Goal: Information Seeking & Learning: Find contact information

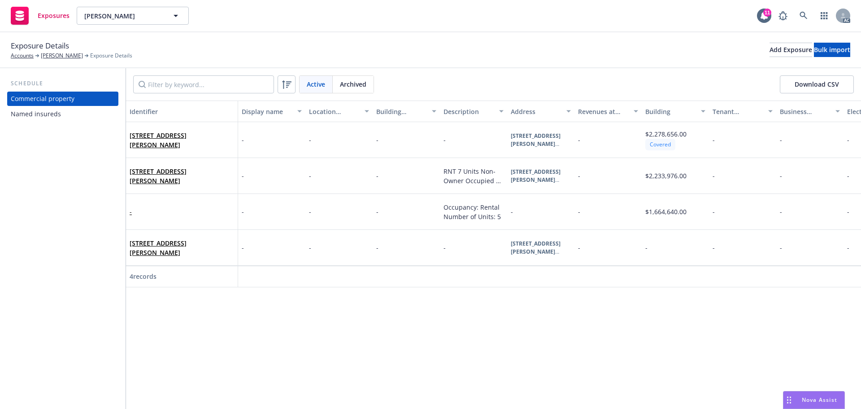
scroll to position [0, 1266]
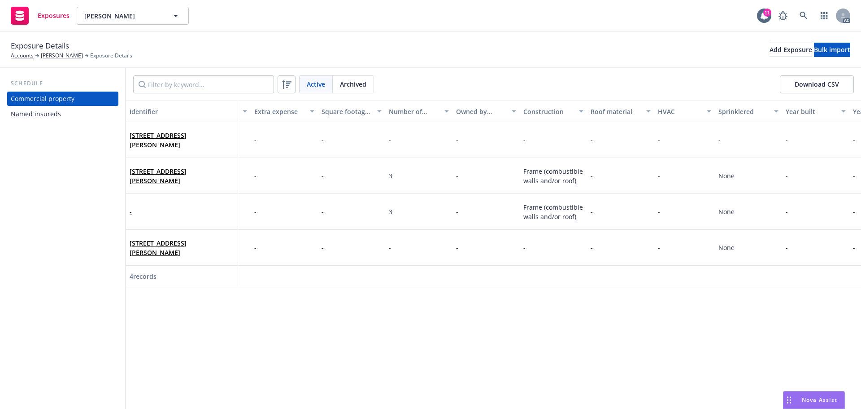
drag, startPoint x: 0, startPoint y: 0, endPoint x: 459, endPoint y: 287, distance: 541.4
click at [459, 287] on div "Identifier Display name Location number Building number Description Address Rev…" at bounding box center [493, 254] width 735 height 308
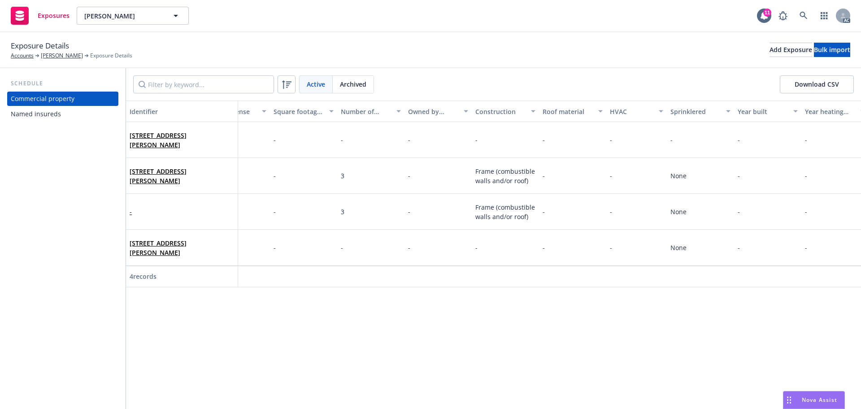
scroll to position [0, 1339]
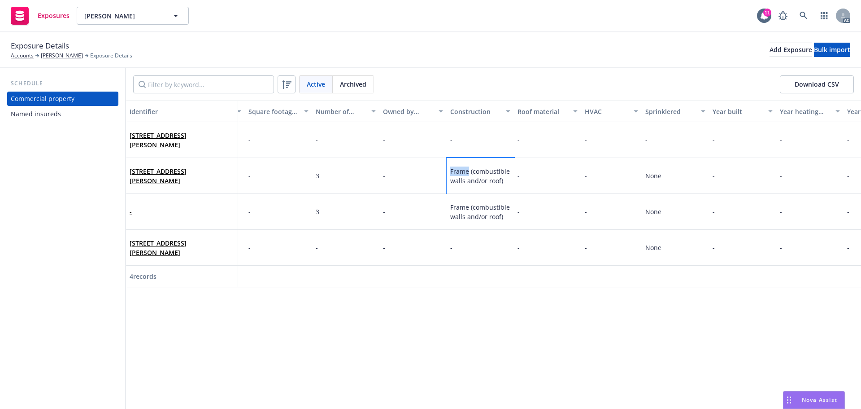
drag, startPoint x: 469, startPoint y: 170, endPoint x: 446, endPoint y: 171, distance: 22.9
click at [446, 171] on div "501 Douglass St San Francisco, CA 94114 - - - RNT 7 Units Non-Owner Occupied No…" at bounding box center [118, 176] width 2662 height 36
copy div "Frame"
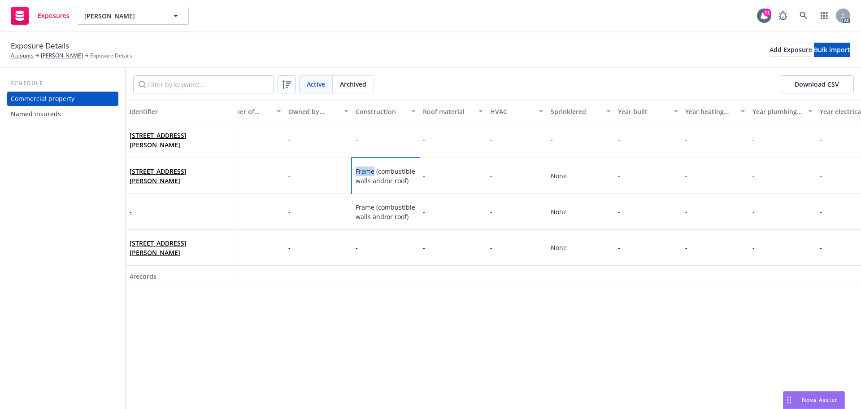
scroll to position [0, 1455]
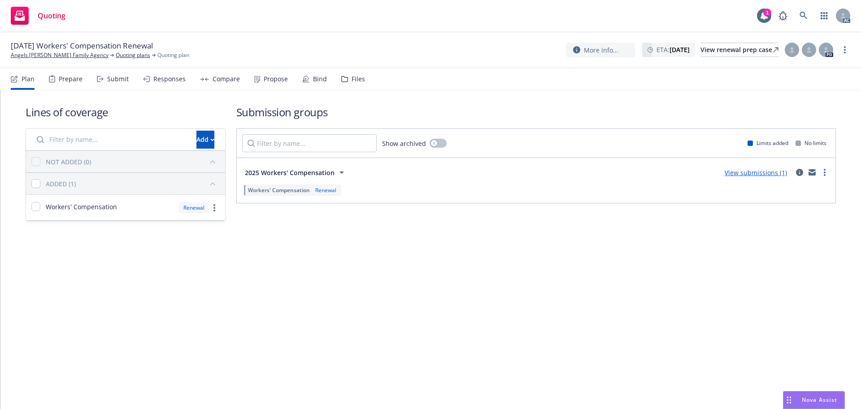
click at [66, 82] on div "Prepare" at bounding box center [71, 78] width 24 height 7
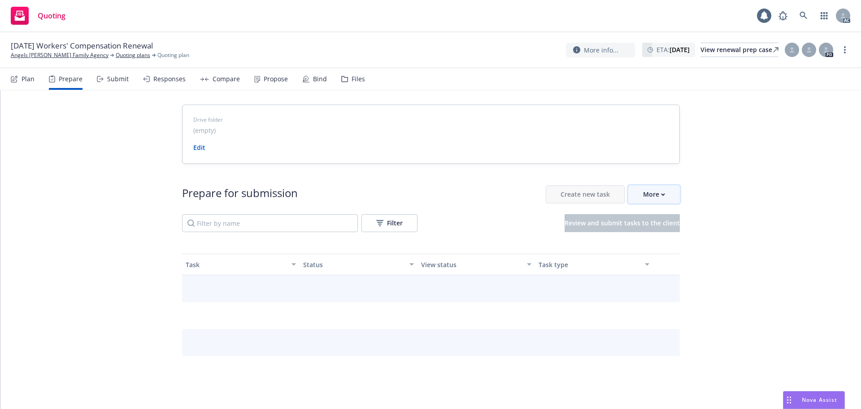
click at [650, 196] on div "More" at bounding box center [654, 194] width 22 height 17
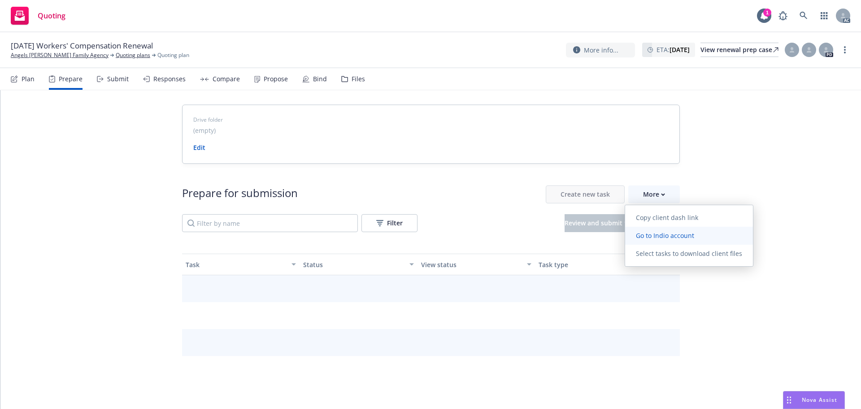
click at [655, 233] on span "Go to Indio account" at bounding box center [665, 235] width 80 height 9
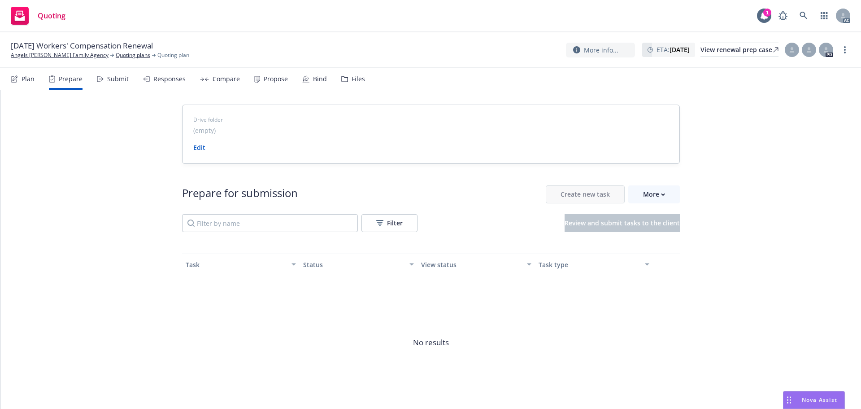
drag, startPoint x: 68, startPoint y: 56, endPoint x: 75, endPoint y: 3, distance: 53.4
click at [68, 56] on link "Angels Foster Family Agency" at bounding box center [60, 55] width 98 height 8
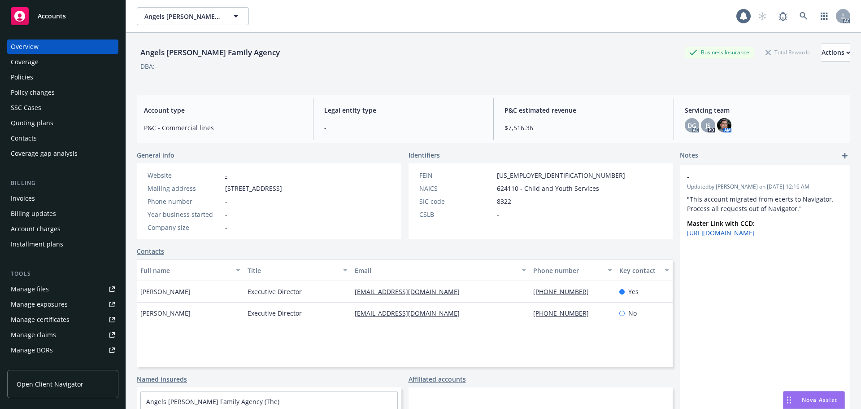
click at [34, 78] on div "Policies" at bounding box center [63, 77] width 104 height 14
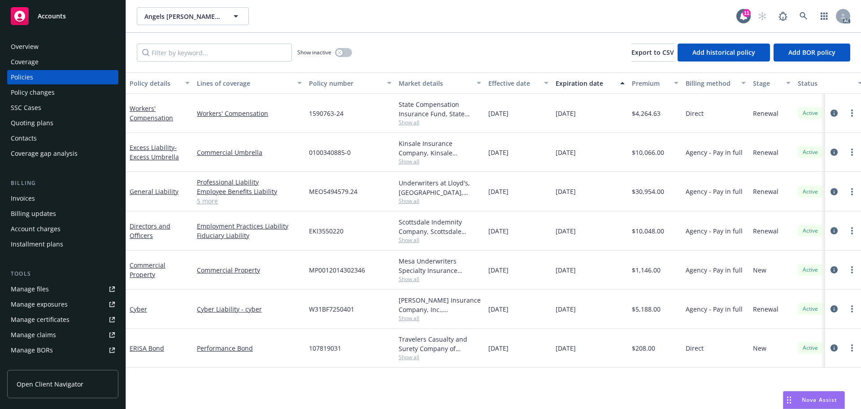
click at [616, 300] on div "03/09/2026" at bounding box center [590, 308] width 76 height 39
click at [837, 112] on icon "circleInformation" at bounding box center [834, 112] width 7 height 7
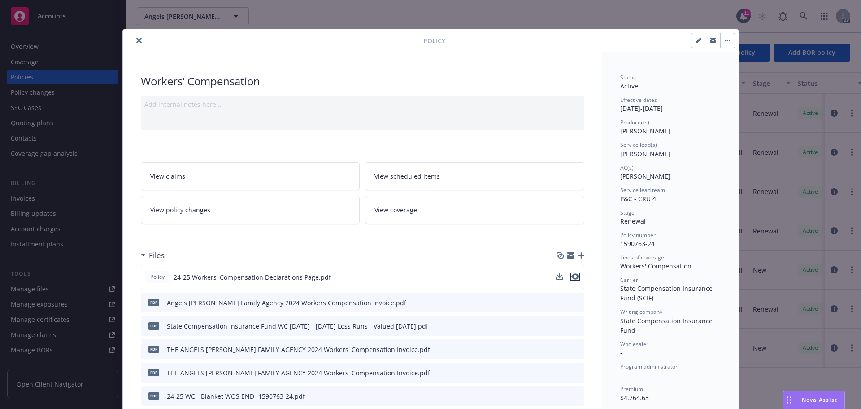
click at [571, 276] on icon "preview file" at bounding box center [575, 276] width 8 height 6
click at [134, 37] on button "close" at bounding box center [139, 40] width 11 height 11
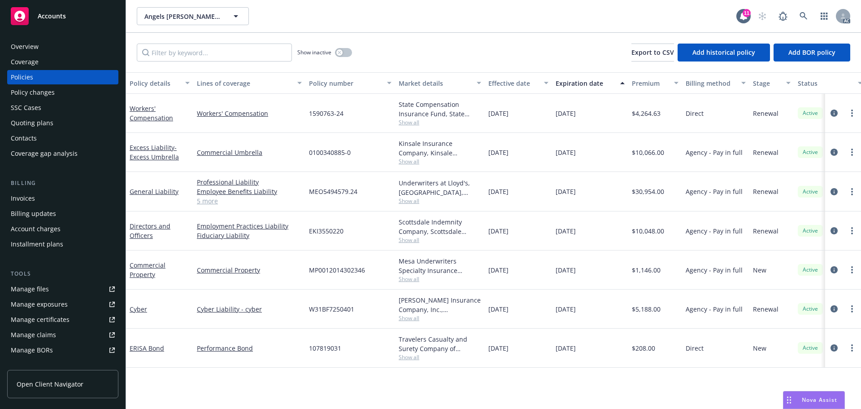
click at [58, 276] on div "Tools" at bounding box center [62, 273] width 111 height 9
click at [48, 286] on div "Manage files" at bounding box center [30, 289] width 38 height 14
click at [340, 51] on icon "button" at bounding box center [340, 53] width 4 height 4
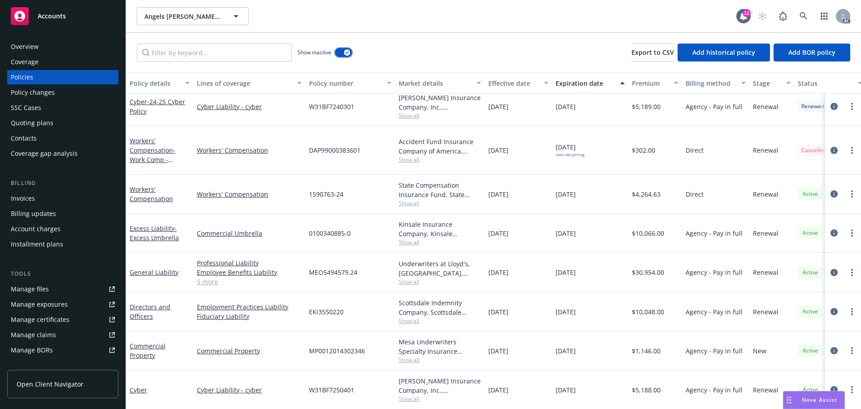
scroll to position [798, 0]
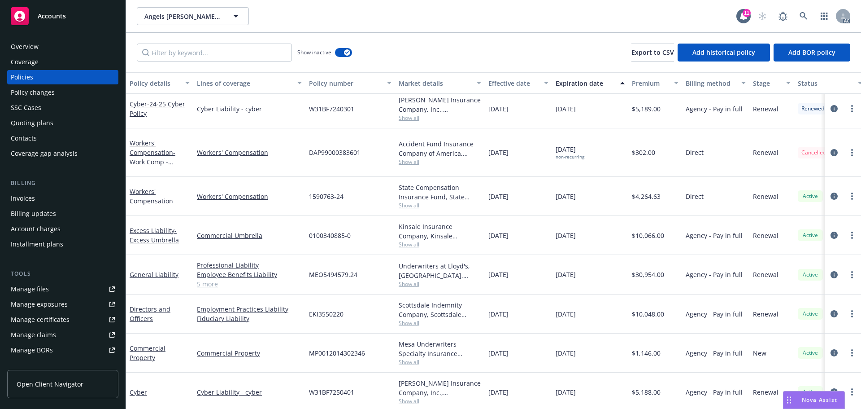
click at [48, 44] on div "Overview" at bounding box center [63, 46] width 104 height 14
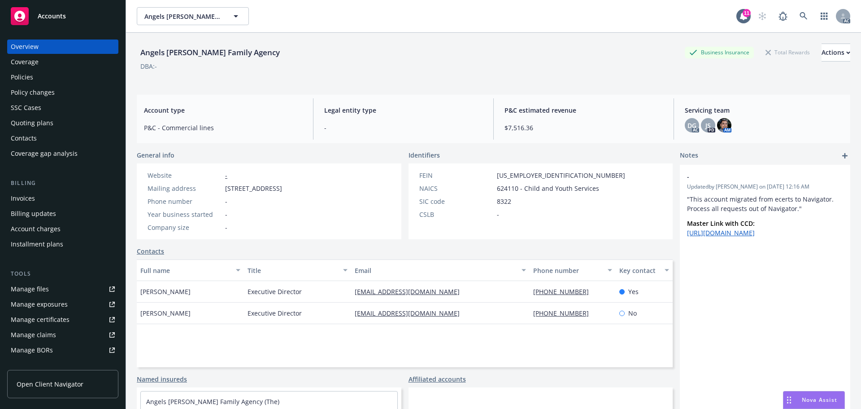
click at [459, 41] on div "Angels Foster Family Agency Business Insurance Total Rewards Actions DBA: -" at bounding box center [494, 60] width 714 height 55
drag, startPoint x: 318, startPoint y: 189, endPoint x: 289, endPoint y: 189, distance: 28.3
click at [282, 189] on span "9295 Farnham Street, San Diego, CA, 92123" at bounding box center [253, 187] width 57 height 9
copy span "San Diego"
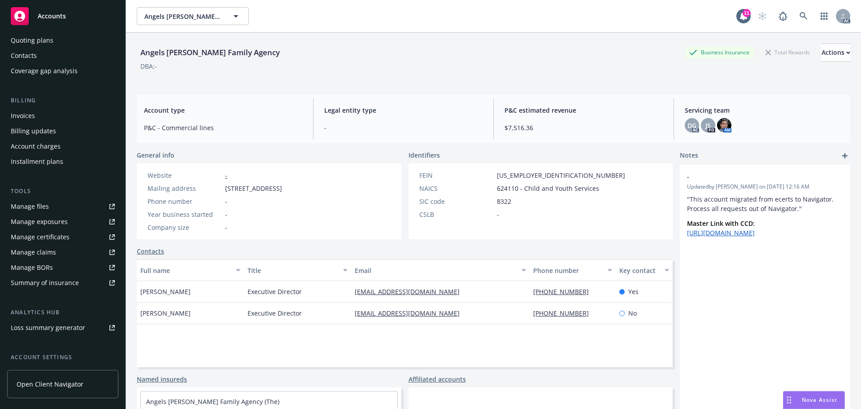
scroll to position [161, 0]
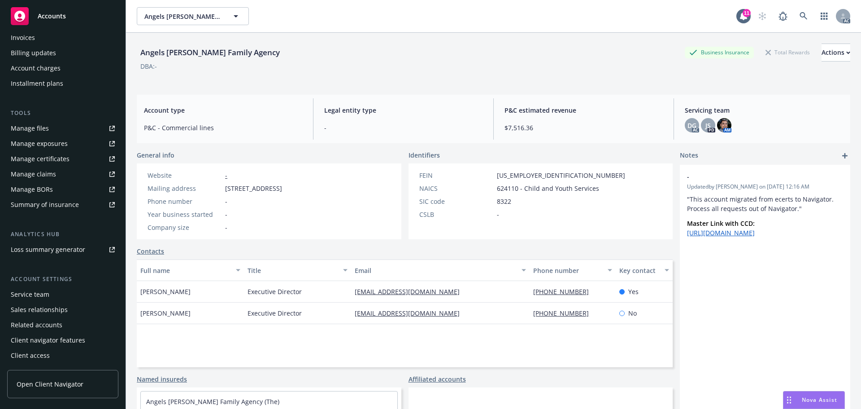
drag, startPoint x: 14, startPoint y: 292, endPoint x: 19, endPoint y: 289, distance: 5.6
click at [14, 292] on div "Service team" at bounding box center [30, 294] width 39 height 14
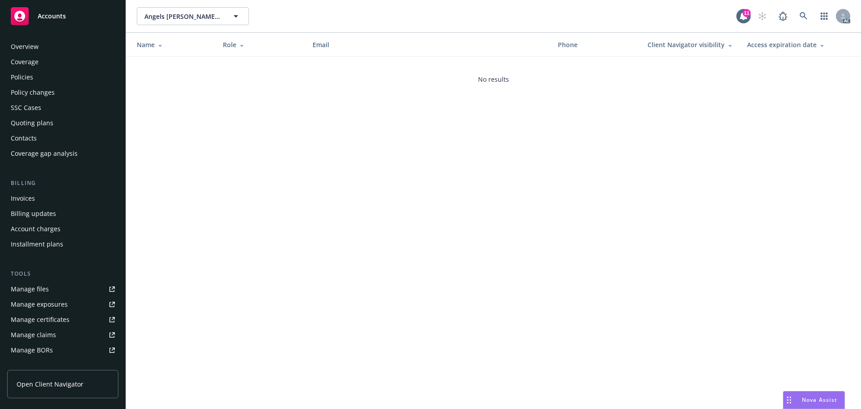
scroll to position [161, 0]
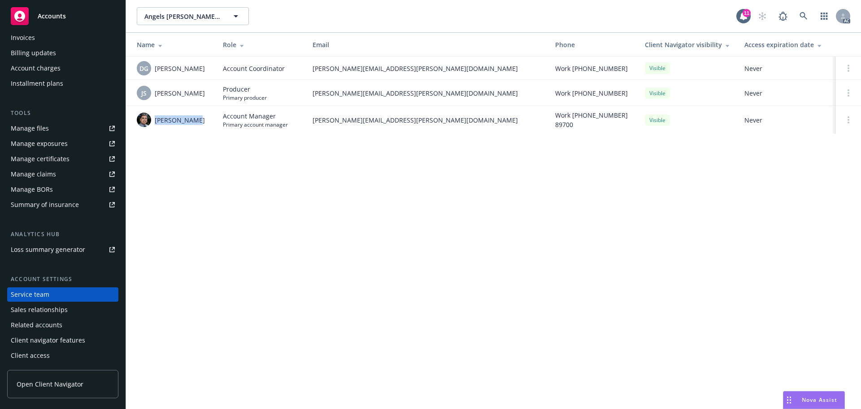
drag, startPoint x: 204, startPoint y: 119, endPoint x: 157, endPoint y: 118, distance: 46.7
click at [157, 118] on div "Marlowe Milo" at bounding box center [173, 120] width 72 height 14
copy span "Marlowe Milo"
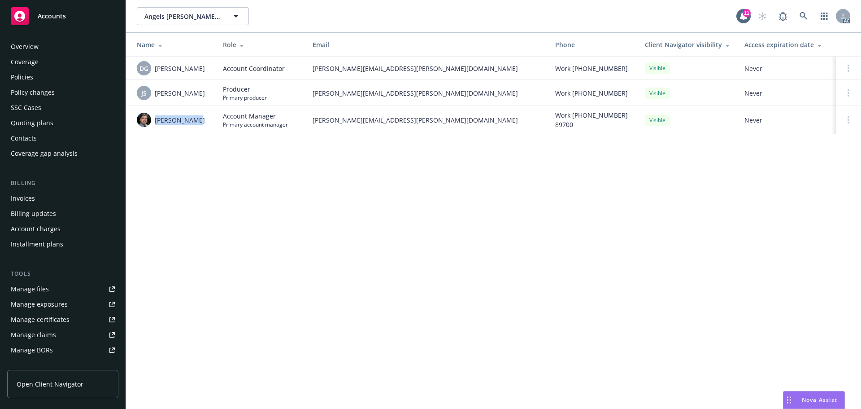
click at [34, 44] on div "Overview" at bounding box center [25, 46] width 28 height 14
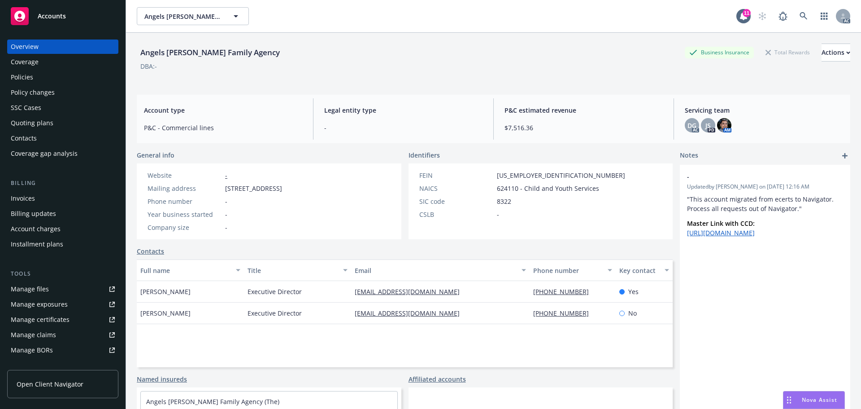
drag, startPoint x: 220, startPoint y: 189, endPoint x: 287, endPoint y: 188, distance: 66.4
click at [286, 188] on div "Mailing address 9295 Farnham Street, San Diego, CA, 92123" at bounding box center [215, 187] width 142 height 9
copy div "9295 Farnham Street"
drag, startPoint x: 318, startPoint y: 188, endPoint x: 291, endPoint y: 188, distance: 27.4
click at [282, 188] on span "9295 Farnham Street, San Diego, CA, 92123" at bounding box center [253, 187] width 57 height 9
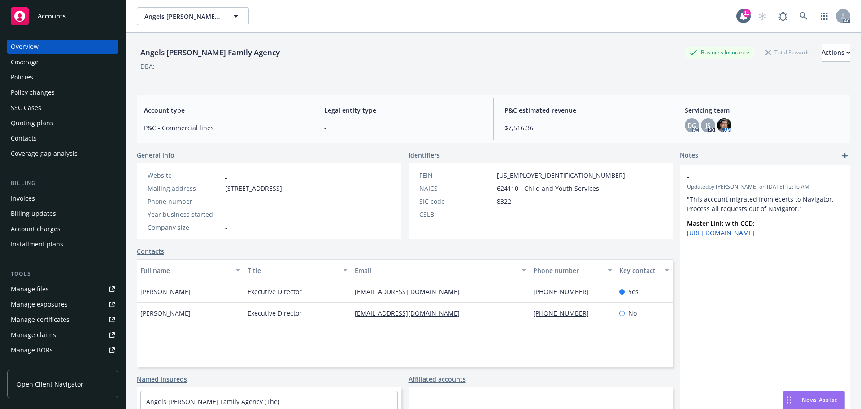
copy span "San Diego"
drag, startPoint x: 360, startPoint y: 187, endPoint x: 333, endPoint y: 189, distance: 26.5
click at [333, 189] on div "Website - Mailing address 9295 Farnham Street, San Diego, CA, 92123 Phone numbe…" at bounding box center [269, 201] width 265 height 76
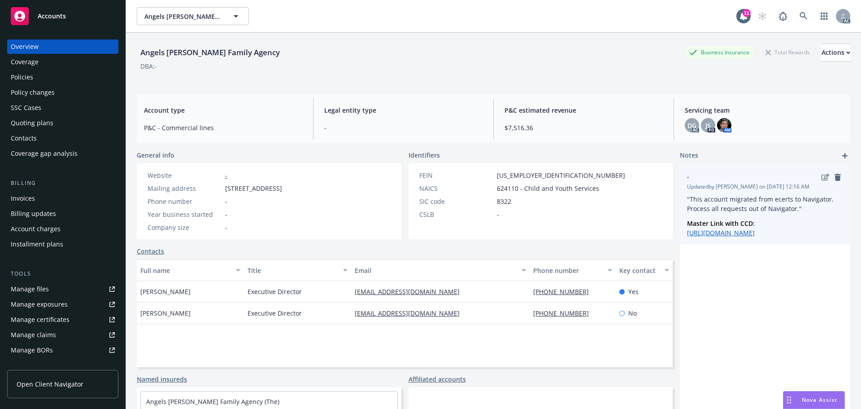
copy span "92123"
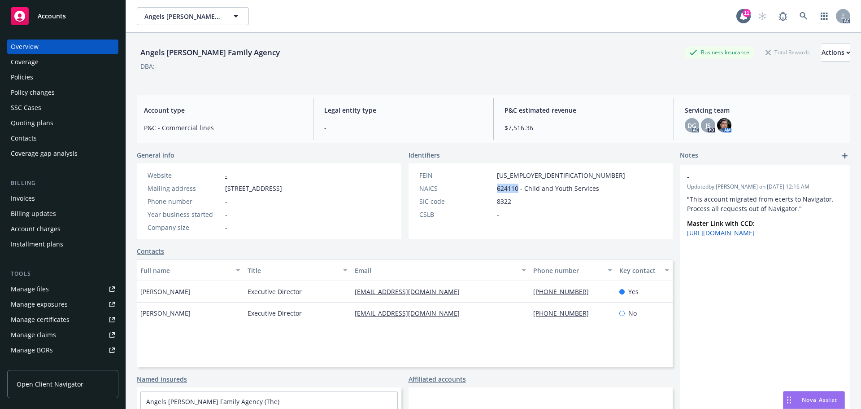
drag, startPoint x: 514, startPoint y: 188, endPoint x: 480, endPoint y: 189, distance: 34.1
click at [480, 189] on div "NAICS 624110 - Child and Youth Services" at bounding box center [522, 187] width 213 height 9
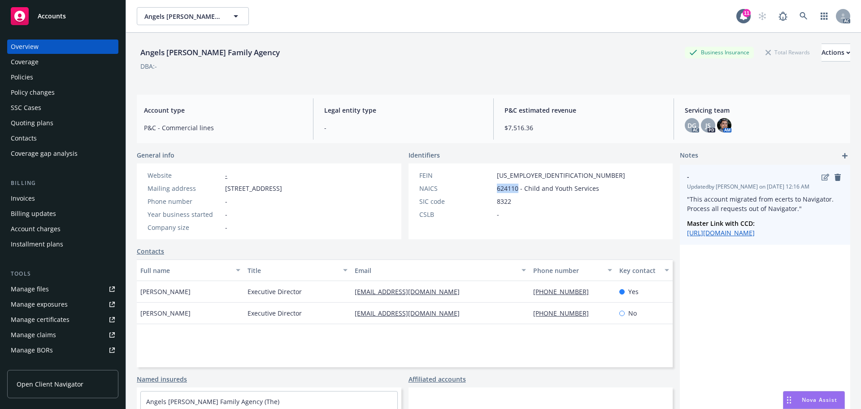
copy div "624110"
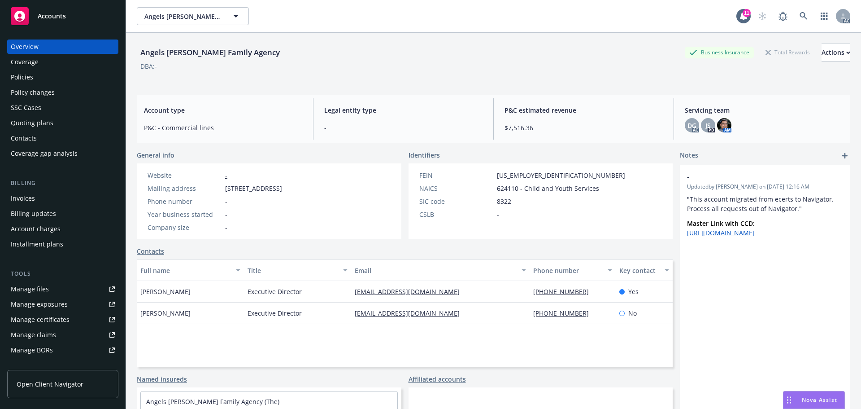
scroll to position [45, 0]
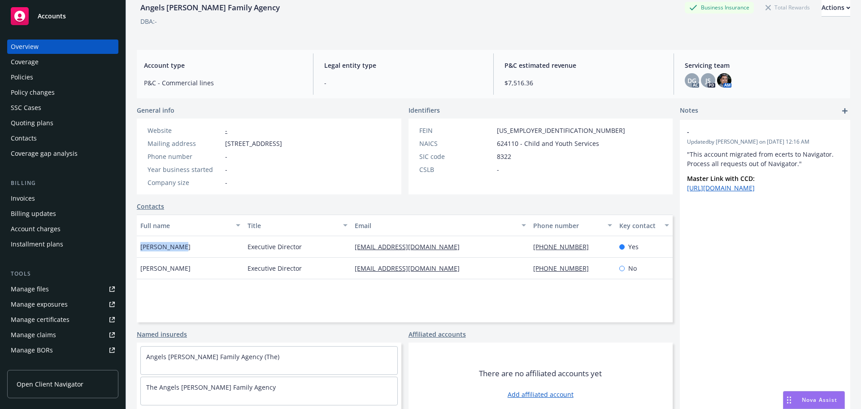
drag, startPoint x: 184, startPoint y: 243, endPoint x: 135, endPoint y: 247, distance: 49.5
click at [135, 247] on div "Angels Foster Family Agency Business Insurance Total Rewards Actions DBA: - Acc…" at bounding box center [493, 192] width 735 height 409
copy span "Jeff Wiemann"
drag, startPoint x: 588, startPoint y: 253, endPoint x: 518, endPoint y: 249, distance: 70.5
click at [518, 249] on div "Jeff Wiemann Executive Director jwiemann@angelsfoster.org (858) 397-3847 Yes" at bounding box center [405, 247] width 536 height 22
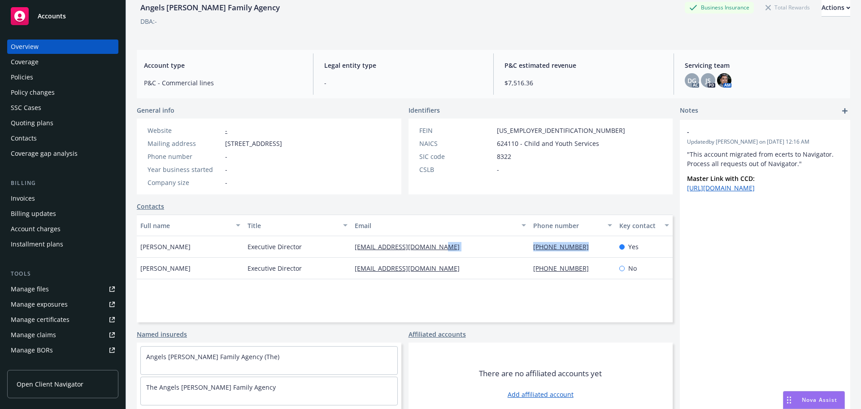
copy div "(858) 397-3847"
click at [453, 248] on div "jwiemann@angelsfoster.org" at bounding box center [440, 247] width 179 height 22
drag, startPoint x: 448, startPoint y: 246, endPoint x: 313, endPoint y: 250, distance: 134.6
click at [313, 250] on div "Jeff Wiemann Executive Director jwiemann@angelsfoster.org (858) 397-3847 Yes" at bounding box center [405, 247] width 536 height 22
copy div "jwiemann@angelsfoster.org"
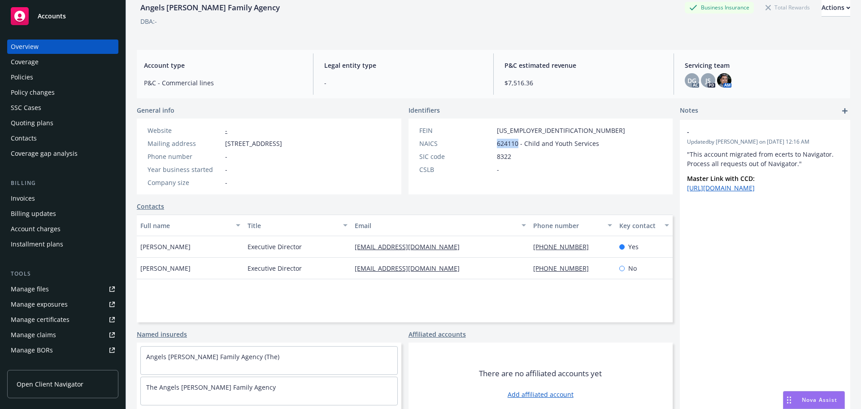
drag, startPoint x: 514, startPoint y: 143, endPoint x: 493, endPoint y: 145, distance: 21.7
click at [493, 145] on div "NAICS 624110 - Child and Youth Services" at bounding box center [522, 143] width 213 height 9
copy span "624110"
click at [522, 138] on div "FEIN 33-0825875 NAICS 624110 - Child and Youth Services SIC code 8322 CSLB -" at bounding box center [522, 150] width 213 height 48
drag, startPoint x: 538, startPoint y: 132, endPoint x: 488, endPoint y: 131, distance: 50.3
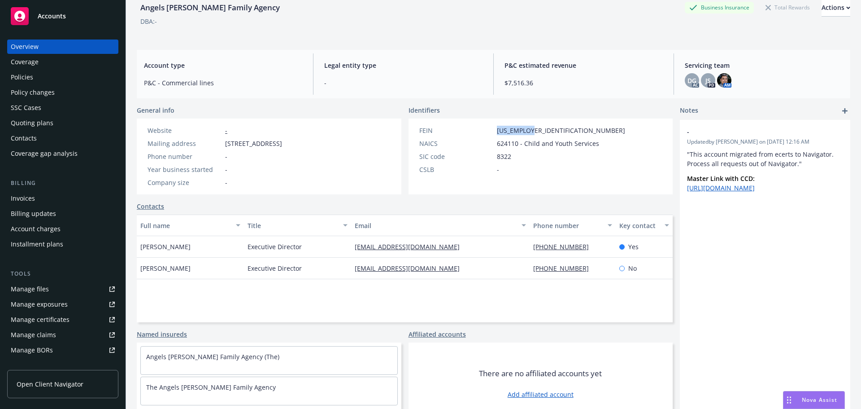
click at [488, 131] on div "FEIN 33-0825875" at bounding box center [522, 130] width 213 height 9
click at [49, 68] on div "Coverage" at bounding box center [63, 62] width 104 height 14
click at [46, 74] on div "Policies" at bounding box center [63, 77] width 104 height 14
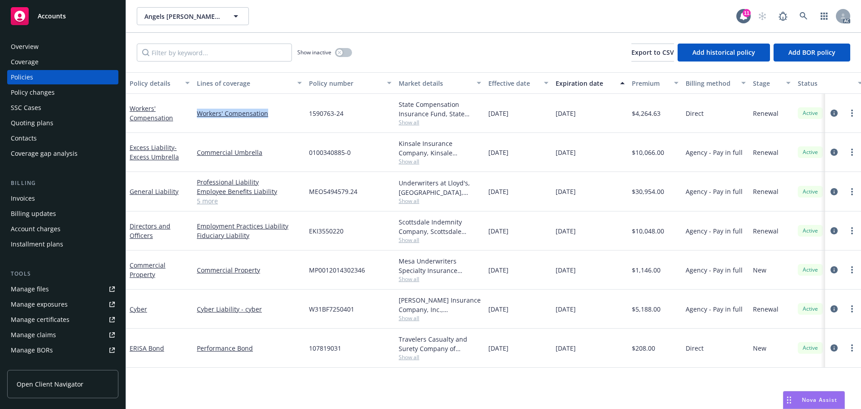
drag, startPoint x: 248, startPoint y: 118, endPoint x: 174, endPoint y: 121, distance: 74.5
click at [174, 121] on div "Workers' Compensation Workers' Compensation 1590763-24 State Compensation Insur…" at bounding box center [559, 113] width 866 height 39
click at [336, 49] on button "button" at bounding box center [343, 52] width 17 height 9
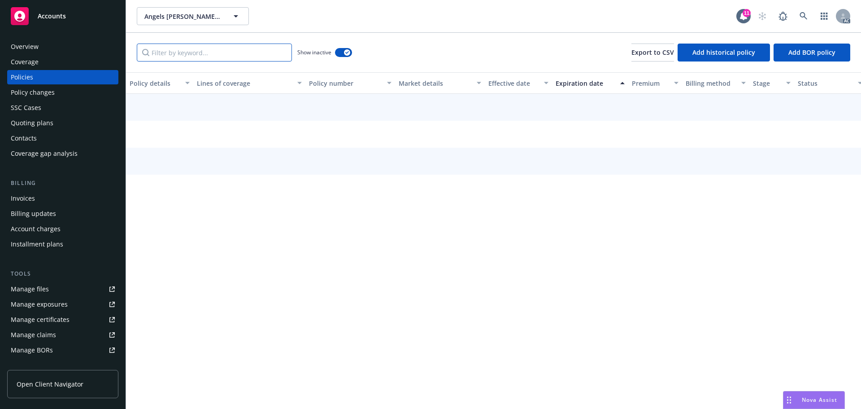
click at [244, 54] on input "Filter by keyword..." at bounding box center [214, 53] width 155 height 18
paste input "Workers' Compensation"
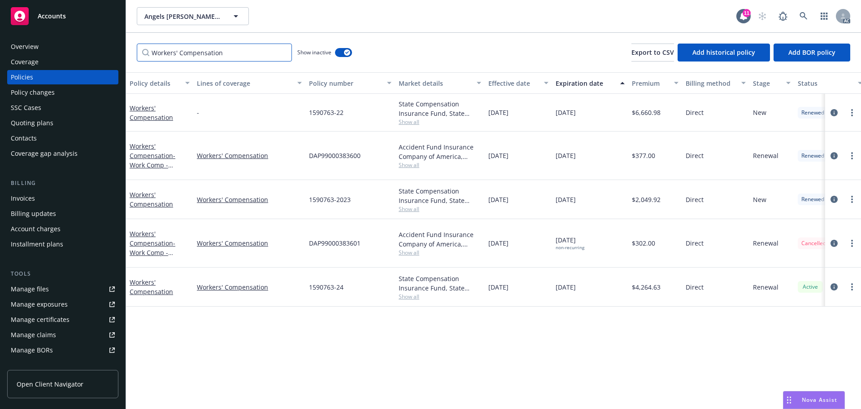
type input "Workers' Compensation"
drag, startPoint x: 529, startPoint y: 280, endPoint x: 507, endPoint y: 280, distance: 21.5
click at [507, 280] on div "10/01/2024" at bounding box center [518, 286] width 67 height 39
click at [408, 292] on span "Show all" at bounding box center [440, 296] width 83 height 8
drag, startPoint x: 440, startPoint y: 340, endPoint x: 301, endPoint y: 337, distance: 138.6
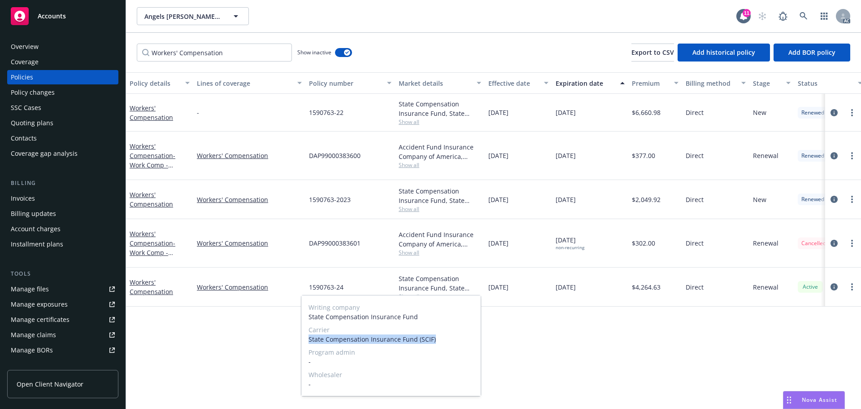
click at [301, 337] on div "Writing company State Compensation Insurance Fund Carrier State Compensation In…" at bounding box center [391, 345] width 180 height 101
click at [550, 305] on div "Policy details Lines of coverage Policy number Market details Effective date Ex…" at bounding box center [493, 240] width 735 height 336
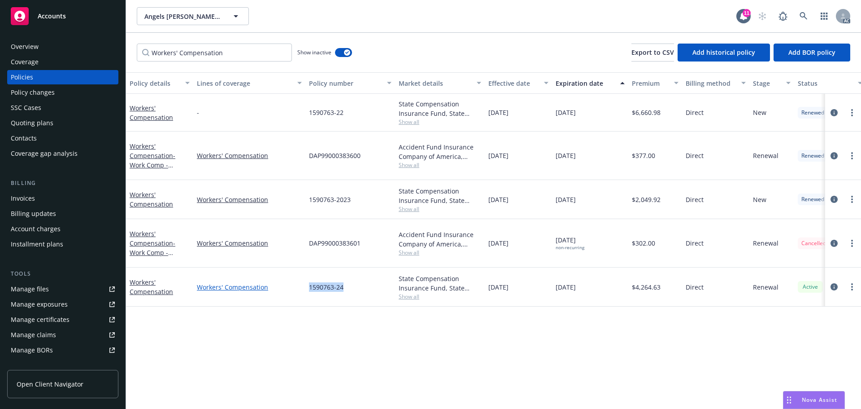
drag, startPoint x: 355, startPoint y: 280, endPoint x: 298, endPoint y: 280, distance: 56.5
click at [298, 280] on div "Workers' Compensation Workers' Compensation 1590763-24 State Compensation Insur…" at bounding box center [559, 286] width 866 height 39
drag, startPoint x: 672, startPoint y: 279, endPoint x: 635, endPoint y: 283, distance: 36.9
click at [635, 283] on div "$4,264.63" at bounding box center [655, 286] width 54 height 39
drag, startPoint x: 537, startPoint y: 191, endPoint x: 509, endPoint y: 194, distance: 28.4
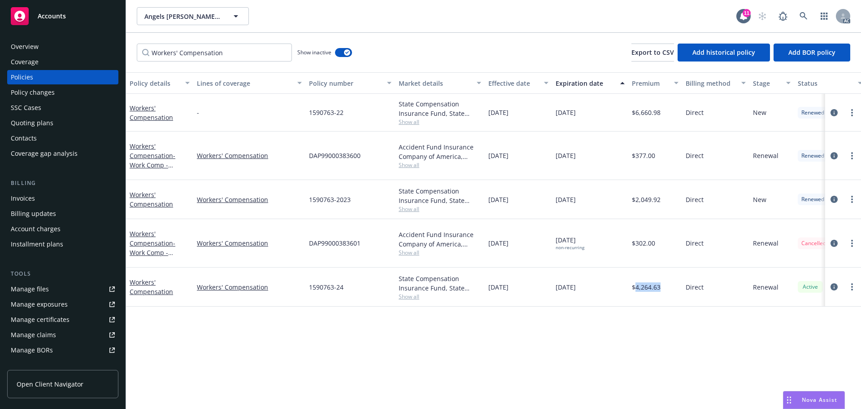
click at [509, 194] on div "10/01/2023" at bounding box center [518, 199] width 67 height 39
click at [411, 205] on span "Show all" at bounding box center [440, 209] width 83 height 8
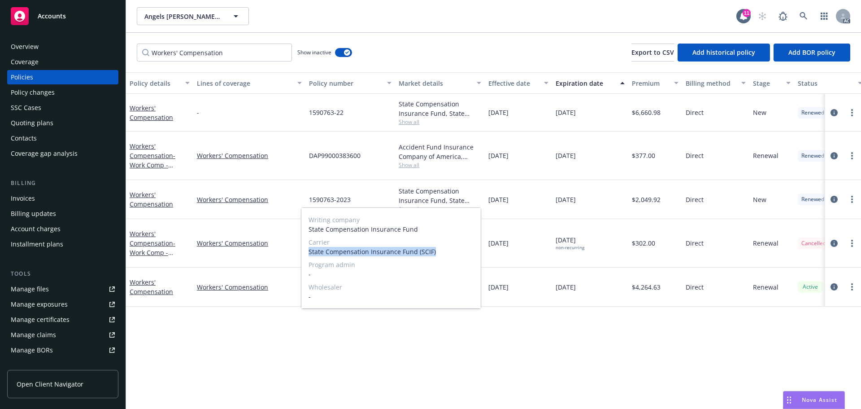
drag, startPoint x: 447, startPoint y: 250, endPoint x: 309, endPoint y: 253, distance: 138.2
click at [309, 253] on span "State Compensation Insurance Fund (SCIF)" at bounding box center [391, 251] width 165 height 9
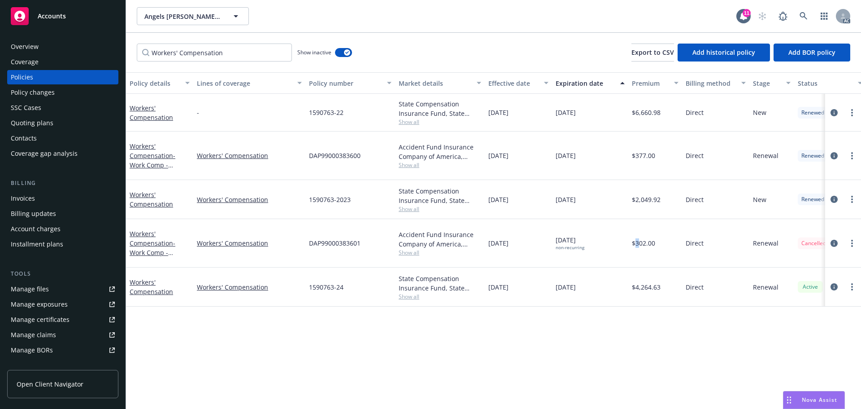
drag, startPoint x: 637, startPoint y: 235, endPoint x: 574, endPoint y: 231, distance: 63.0
click at [636, 238] on span "$302.00" at bounding box center [643, 242] width 23 height 9
drag, startPoint x: 354, startPoint y: 191, endPoint x: 298, endPoint y: 194, distance: 56.6
click at [298, 194] on div "Workers' Compensation Workers' Compensation 1590763-2023 State Compensation Ins…" at bounding box center [559, 199] width 866 height 39
click at [654, 195] on span "$2,049.92" at bounding box center [646, 199] width 29 height 9
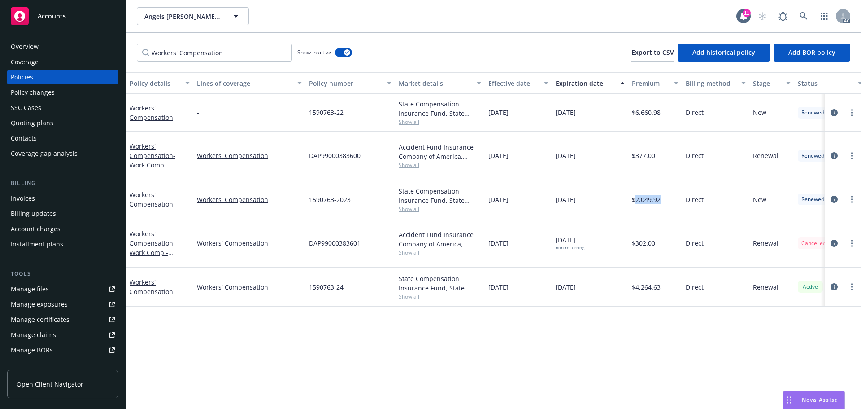
drag, startPoint x: 660, startPoint y: 191, endPoint x: 634, endPoint y: 196, distance: 26.4
click at [634, 196] on div "$2,049.92" at bounding box center [655, 199] width 54 height 39
drag, startPoint x: 542, startPoint y: 113, endPoint x: 508, endPoint y: 114, distance: 34.1
click at [508, 114] on div "10/01/2022" at bounding box center [518, 113] width 67 height 38
click at [407, 124] on span "Show all" at bounding box center [440, 122] width 83 height 8
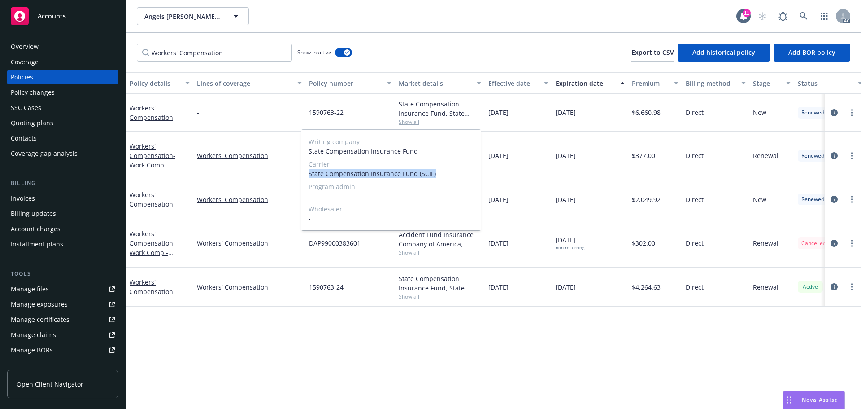
drag, startPoint x: 452, startPoint y: 172, endPoint x: 303, endPoint y: 172, distance: 148.9
click at [303, 172] on div "Writing company State Compensation Insurance Fund Carrier State Compensation In…" at bounding box center [390, 180] width 179 height 100
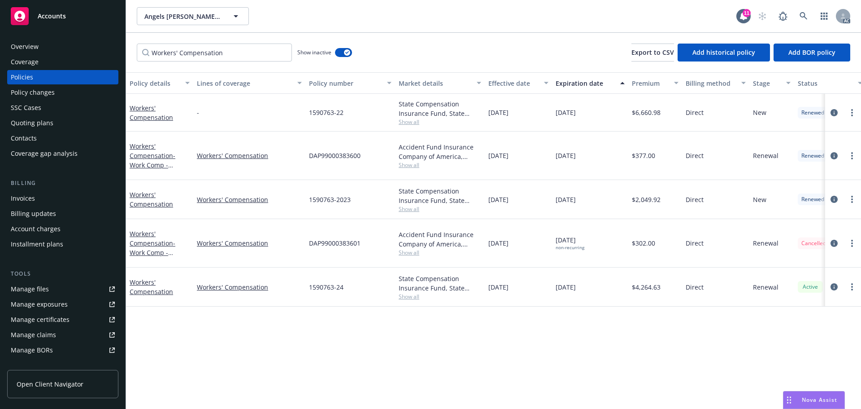
drag, startPoint x: 559, startPoint y: 187, endPoint x: 524, endPoint y: 172, distance: 37.8
click at [559, 195] on span "10/01/2024" at bounding box center [566, 199] width 20 height 9
drag, startPoint x: 376, startPoint y: 112, endPoint x: 308, endPoint y: 115, distance: 68.2
click at [308, 115] on div "1590763-22" at bounding box center [350, 113] width 90 height 38
drag, startPoint x: 652, startPoint y: 116, endPoint x: 637, endPoint y: 119, distance: 15.1
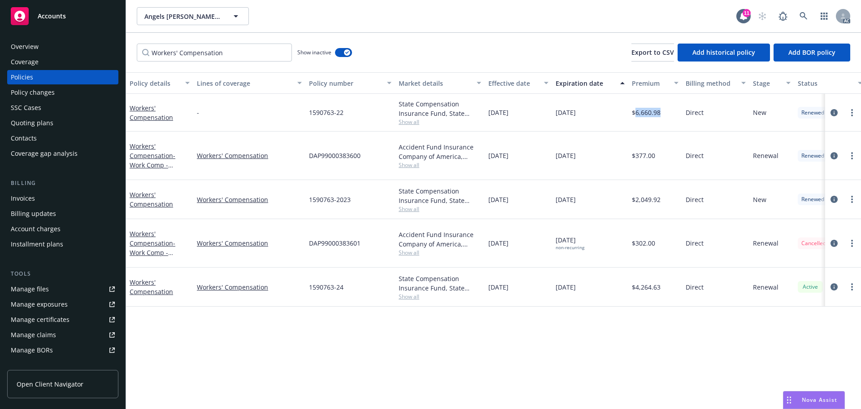
click at [637, 119] on div "$6,660.98" at bounding box center [655, 113] width 54 height 38
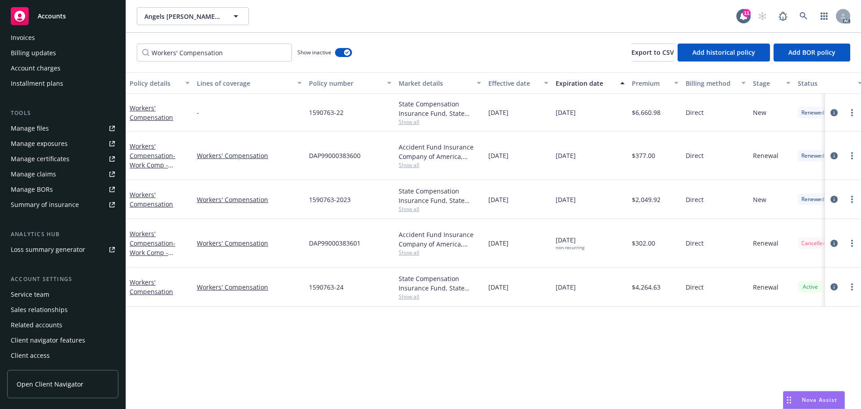
click at [48, 283] on div "Account settings" at bounding box center [62, 279] width 111 height 9
click at [44, 292] on div "Service team" at bounding box center [30, 294] width 39 height 14
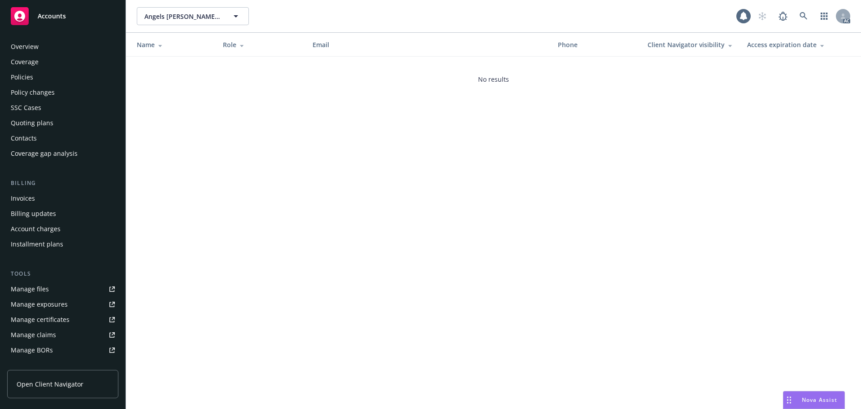
scroll to position [161, 0]
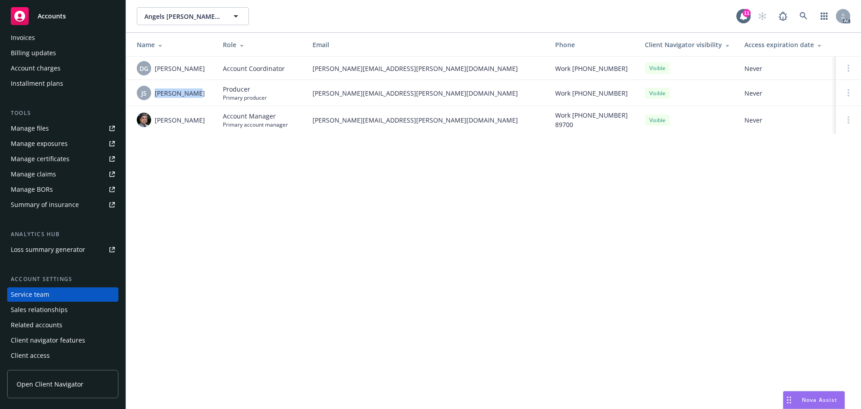
drag, startPoint x: 177, startPoint y: 98, endPoint x: 155, endPoint y: 101, distance: 22.2
click at [155, 101] on td "JS Jeff Simpson" at bounding box center [171, 93] width 90 height 26
drag, startPoint x: 178, startPoint y: 124, endPoint x: 154, endPoint y: 124, distance: 23.8
click at [154, 124] on td "Marlowe Milo" at bounding box center [171, 120] width 90 height 28
click at [140, 119] on img at bounding box center [144, 120] width 14 height 14
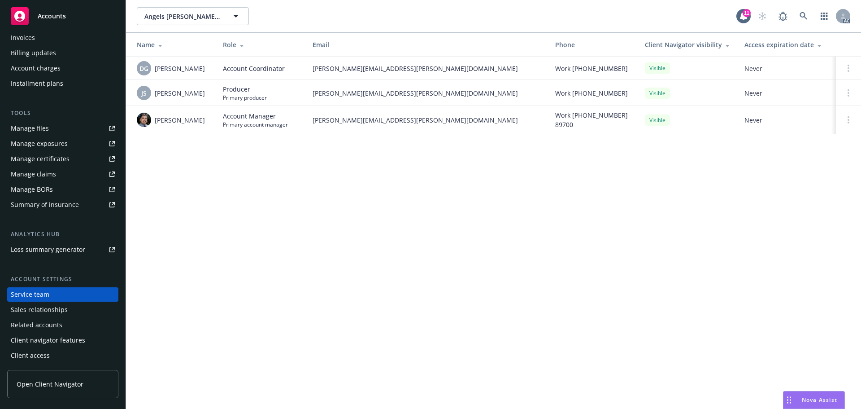
click at [335, 174] on div "Angels Foster Family Agency Angels Foster Family Agency 11 AC Name Role Email P…" at bounding box center [493, 204] width 735 height 409
drag, startPoint x: 309, startPoint y: 123, endPoint x: 446, endPoint y: 124, distance: 137.3
click at [446, 124] on td "marlowe.milo@newfront.com" at bounding box center [426, 120] width 243 height 28
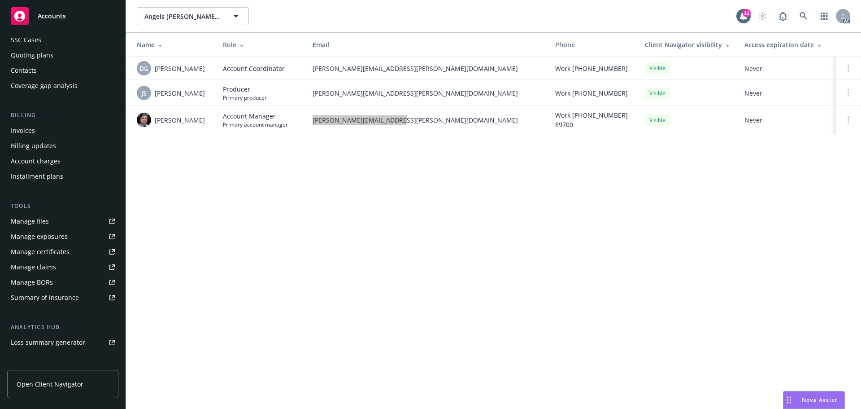
scroll to position [0, 0]
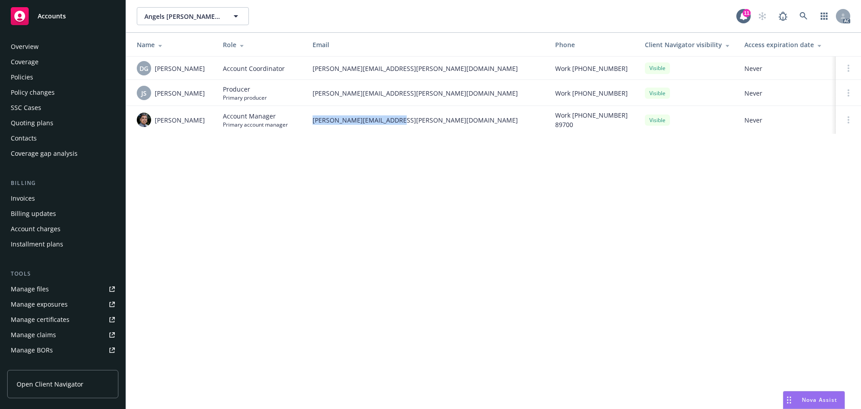
click at [23, 69] on div "Coverage" at bounding box center [25, 62] width 28 height 14
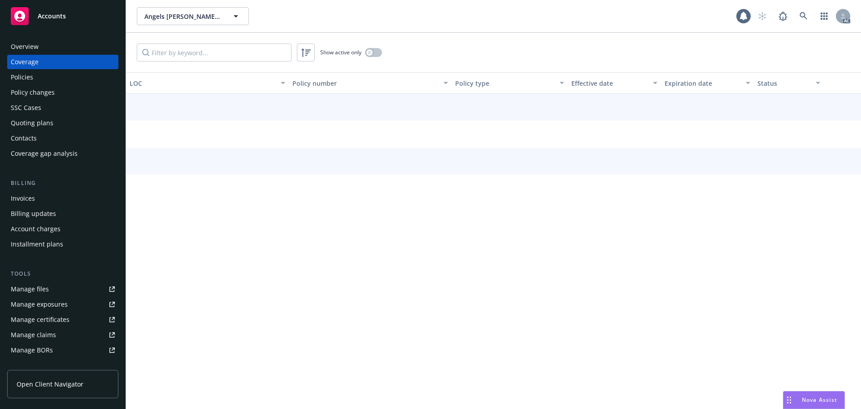
click at [26, 70] on div "Policies" at bounding box center [22, 77] width 22 height 14
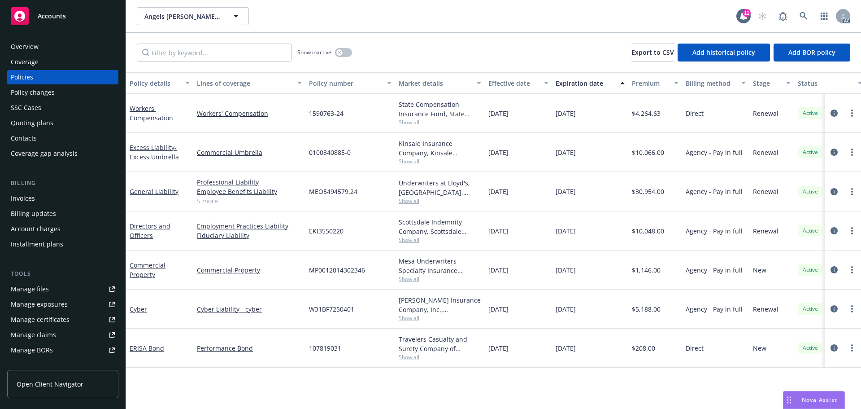
drag, startPoint x: 594, startPoint y: 119, endPoint x: 549, endPoint y: 122, distance: 45.4
click at [549, 122] on div "Workers' Compensation Workers' Compensation 1590763-24 State Compensation Insur…" at bounding box center [559, 113] width 866 height 39
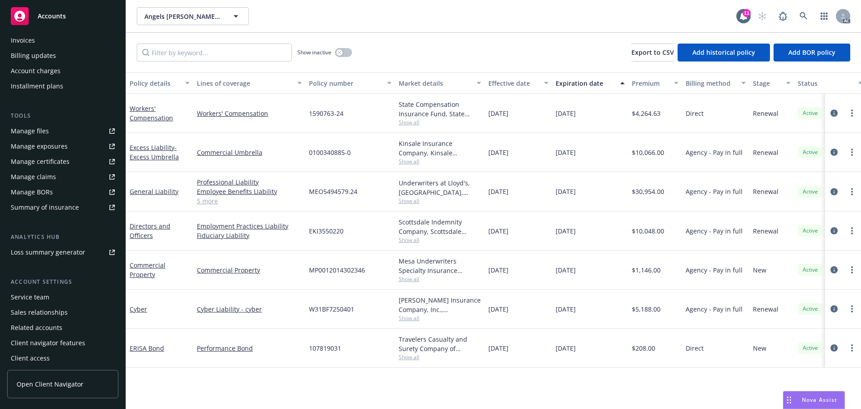
scroll to position [161, 0]
click at [35, 292] on div "Service team" at bounding box center [30, 294] width 39 height 14
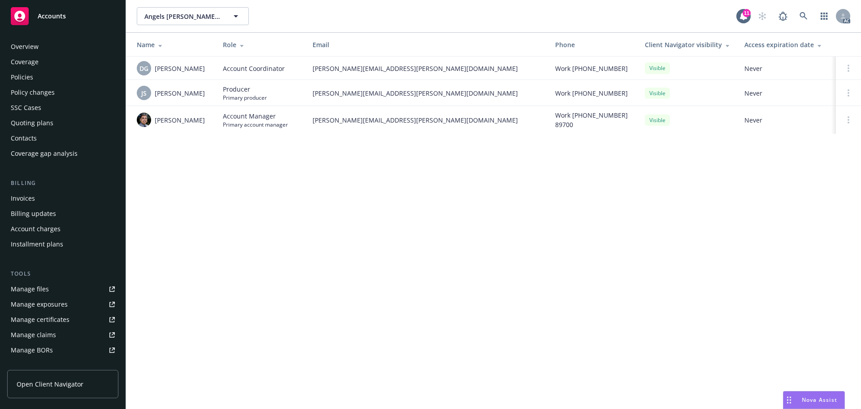
click at [36, 42] on div "Overview" at bounding box center [25, 46] width 28 height 14
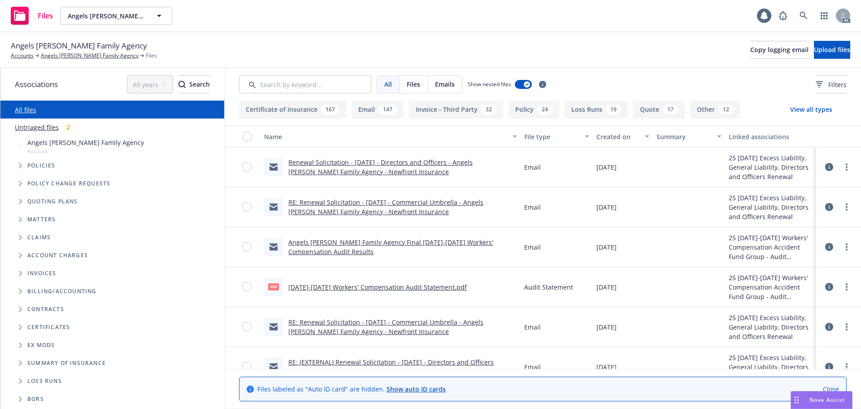
click at [20, 168] on span "Tree Example" at bounding box center [20, 165] width 14 height 14
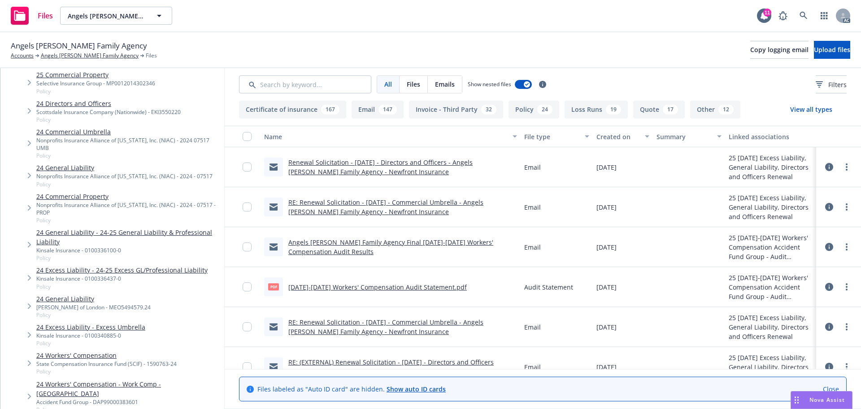
scroll to position [179, 0]
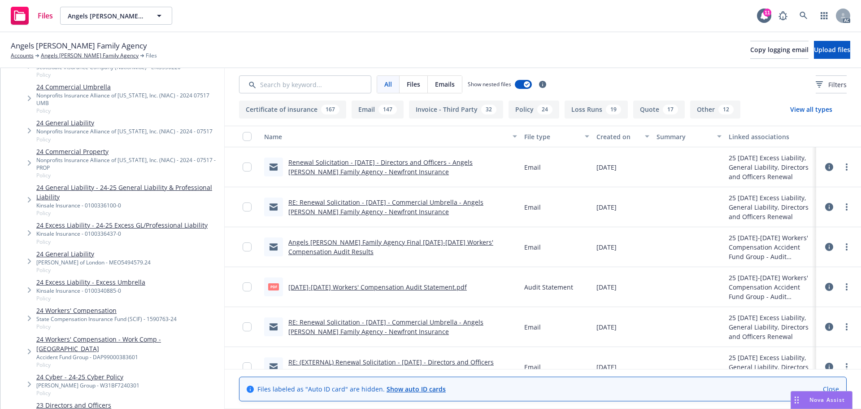
click at [57, 315] on div "State Compensation Insurance Fund (SCIF) - 1590763-24" at bounding box center [106, 319] width 140 height 8
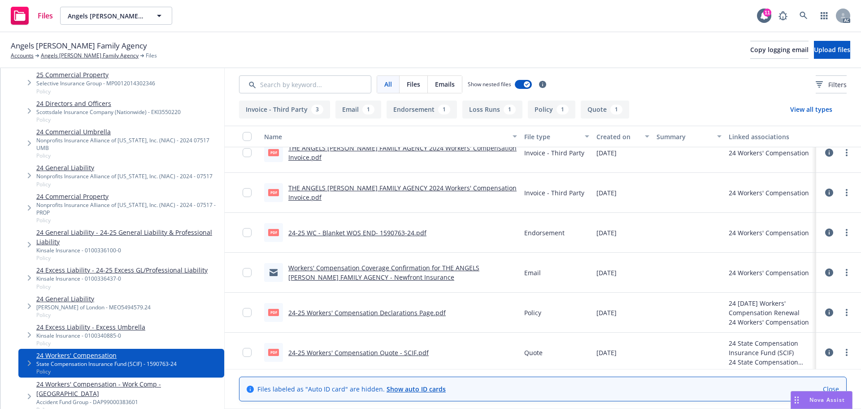
scroll to position [106, 0]
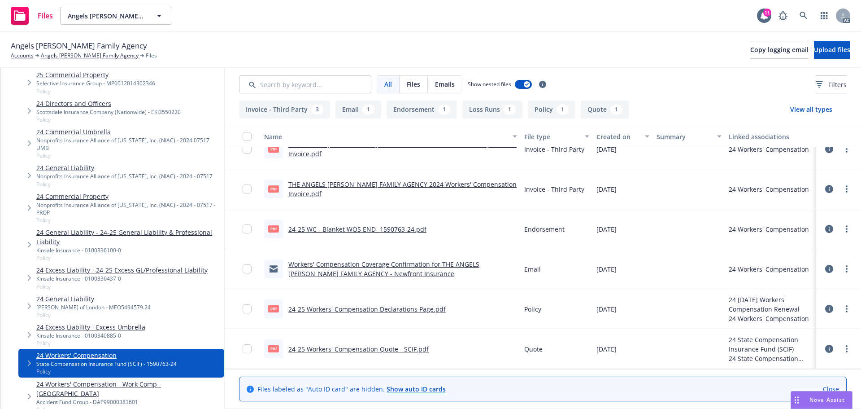
click at [388, 230] on link "24-25 WC - Blanket WOS END- 1590763-24.pdf" at bounding box center [357, 229] width 138 height 9
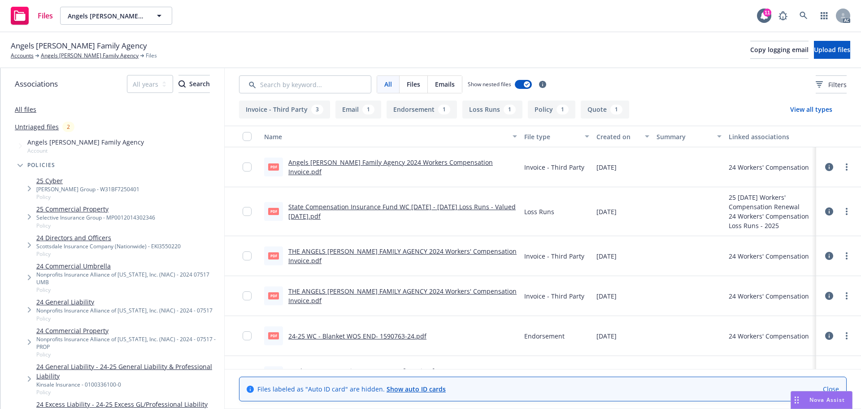
scroll to position [0, 0]
click at [17, 110] on link "All files" at bounding box center [26, 109] width 22 height 9
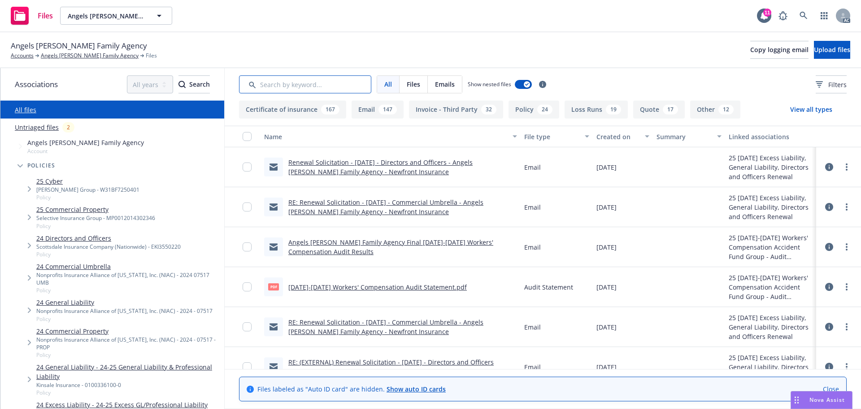
click at [337, 90] on input "Search by keyword..." at bounding box center [305, 84] width 132 height 18
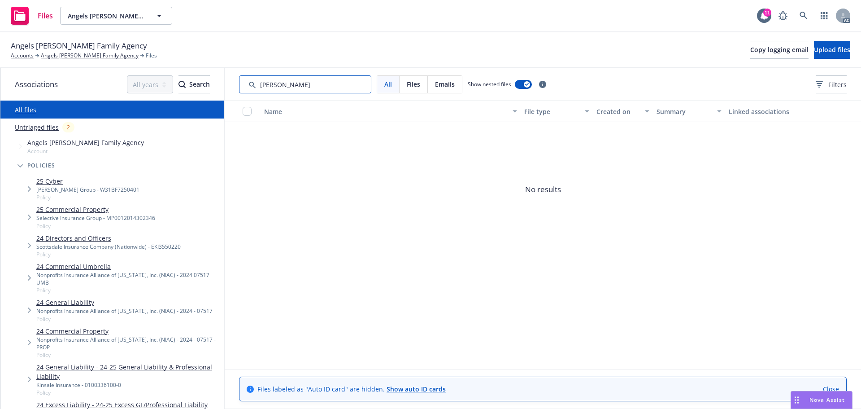
drag, startPoint x: 311, startPoint y: 92, endPoint x: 265, endPoint y: 90, distance: 46.7
click at [265, 90] on input "Search by keyword..." at bounding box center [305, 84] width 132 height 18
type input "app"
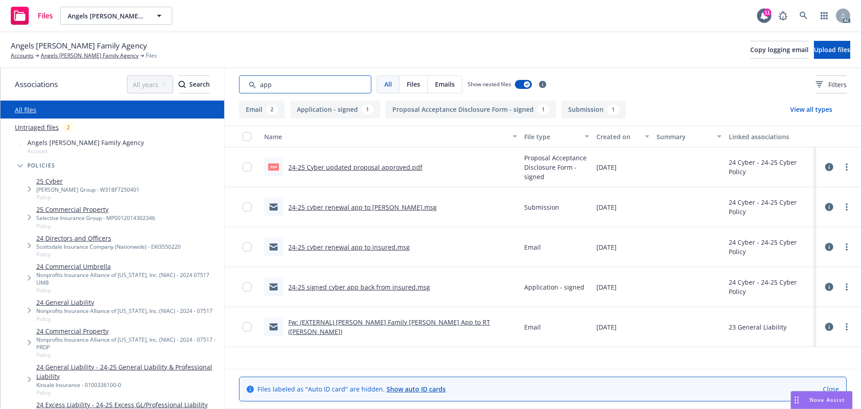
drag, startPoint x: 263, startPoint y: 80, endPoint x: 241, endPoint y: 80, distance: 22.0
click at [241, 80] on input "Search by keyword..." at bounding box center [305, 84] width 132 height 18
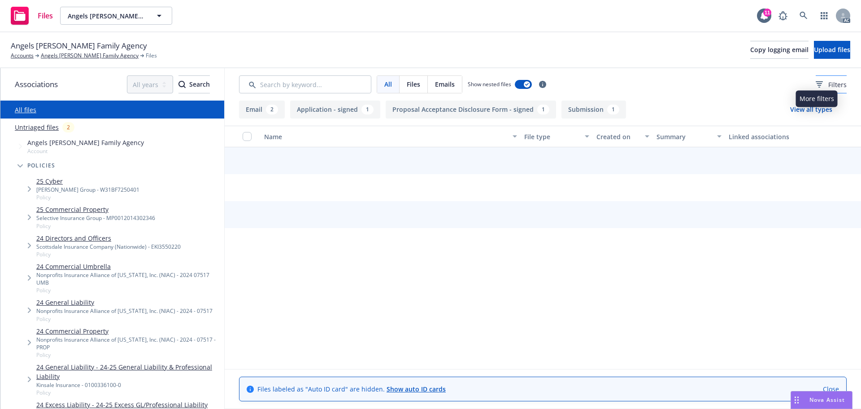
drag, startPoint x: 828, startPoint y: 87, endPoint x: 822, endPoint y: 87, distance: 6.3
click at [828, 87] on span "Filters" at bounding box center [837, 84] width 18 height 9
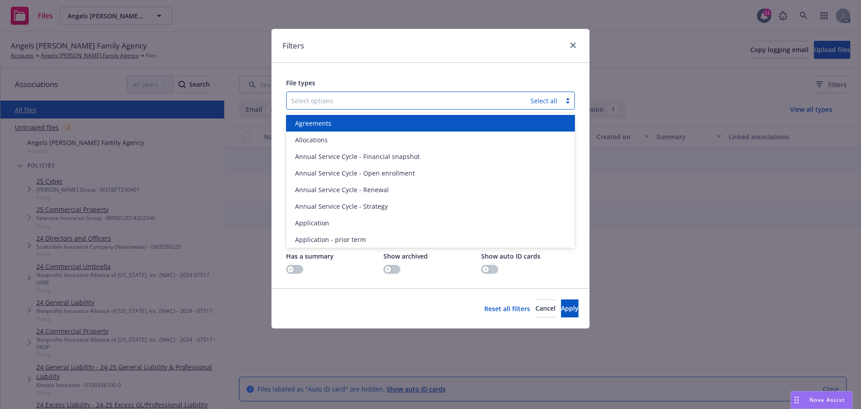
click at [462, 108] on div "Select options Select all" at bounding box center [430, 101] width 289 height 18
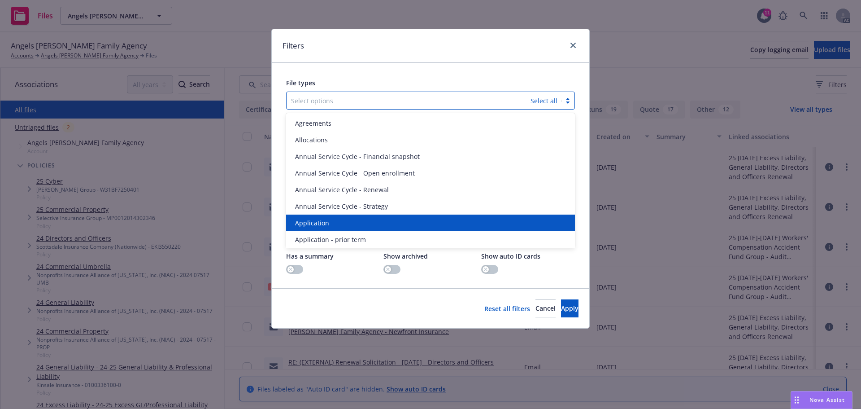
click at [370, 216] on div "Application" at bounding box center [430, 222] width 289 height 17
click at [370, 216] on div "Application - prior term" at bounding box center [430, 222] width 289 height 17
click at [370, 216] on div "Application - signed" at bounding box center [430, 222] width 289 height 17
click at [370, 216] on div "Application - unsigned" at bounding box center [430, 222] width 289 height 17
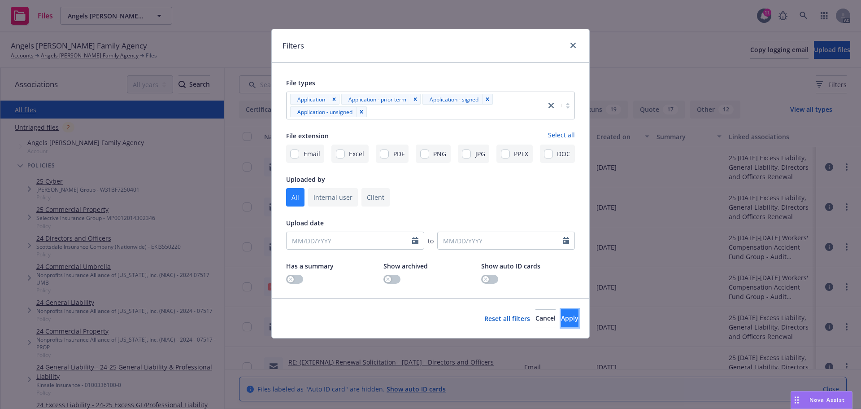
click at [563, 318] on span "Apply" at bounding box center [569, 318] width 17 height 9
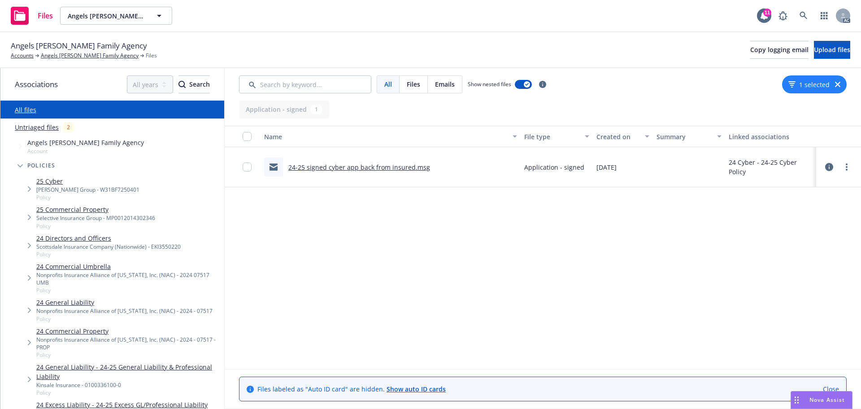
click at [839, 83] on icon "button" at bounding box center [837, 84] width 5 height 5
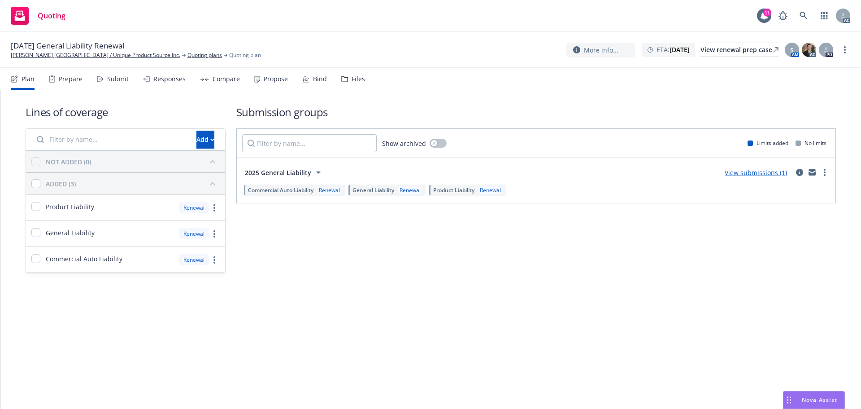
click at [71, 83] on div "Prepare" at bounding box center [71, 78] width 24 height 7
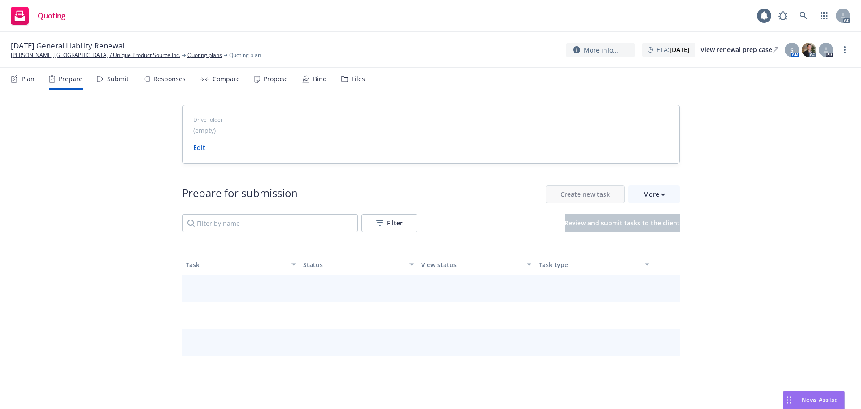
click at [650, 208] on div "Prepare for submission Create new task More Filter Review and submit tasks to t…" at bounding box center [431, 208] width 498 height 47
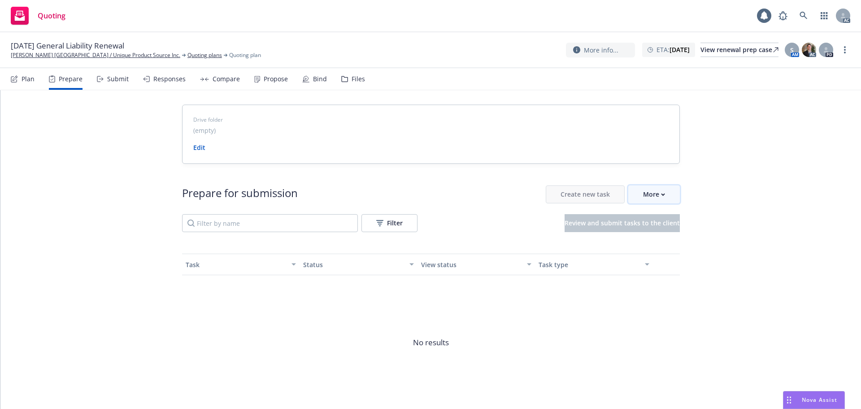
click at [653, 198] on div "More" at bounding box center [654, 194] width 22 height 17
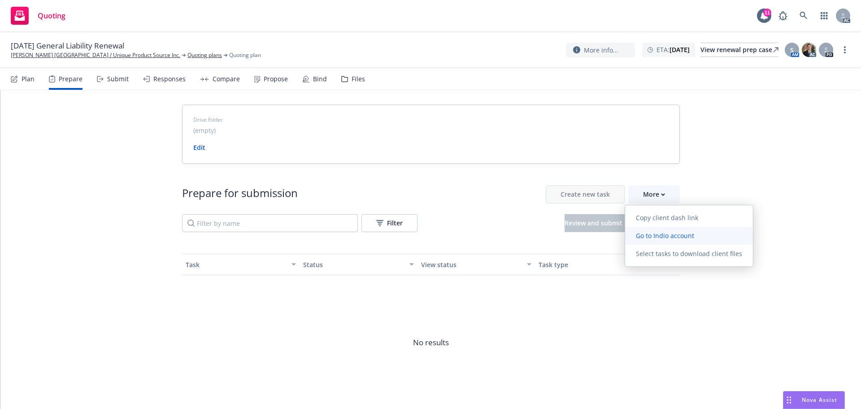
click at [658, 243] on link "Go to Indio account" at bounding box center [689, 236] width 128 height 18
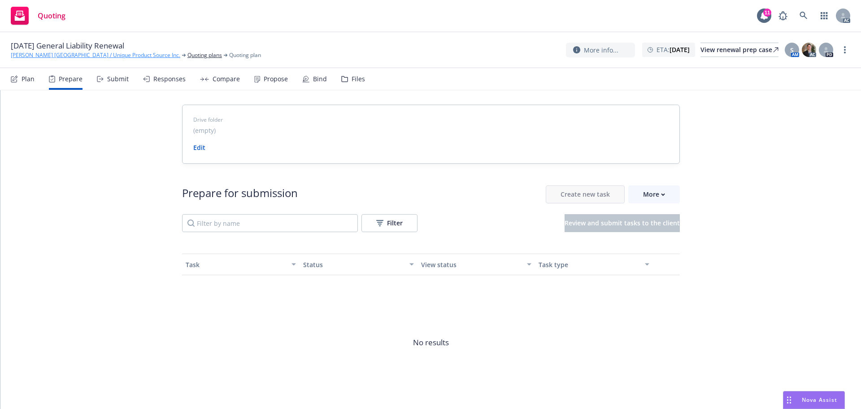
click at [40, 54] on link "[PERSON_NAME] [GEOGRAPHIC_DATA] / Unique Product Source Inc." at bounding box center [96, 55] width 170 height 8
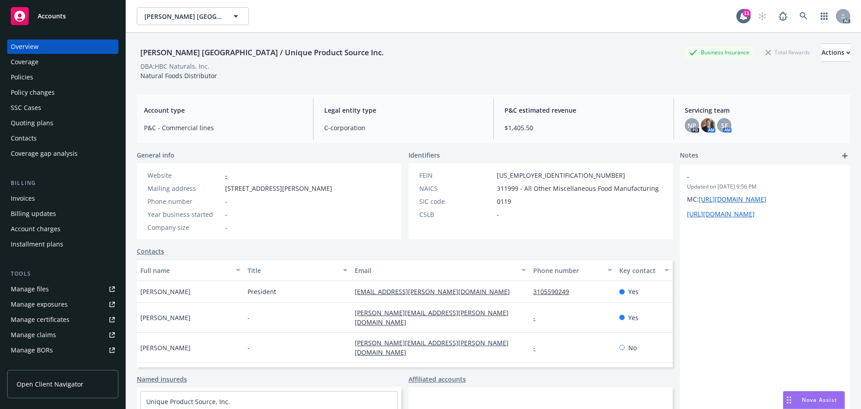
drag, startPoint x: 45, startPoint y: 81, endPoint x: 415, endPoint y: 103, distance: 371.1
click at [45, 81] on div "Policies" at bounding box center [63, 77] width 104 height 14
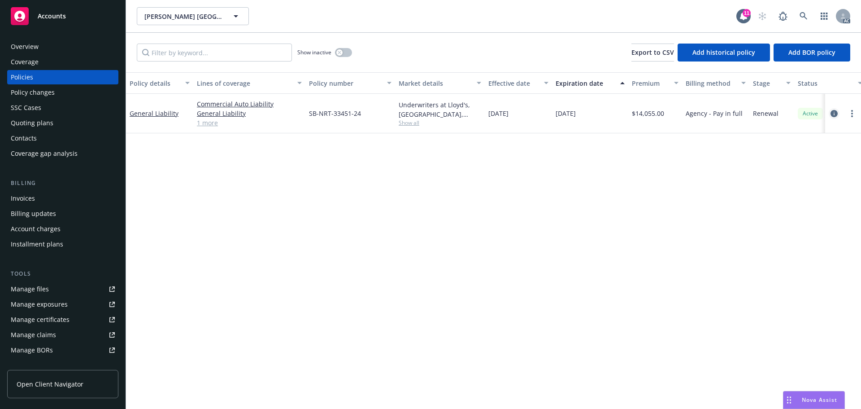
click at [833, 116] on icon "circleInformation" at bounding box center [834, 113] width 7 height 7
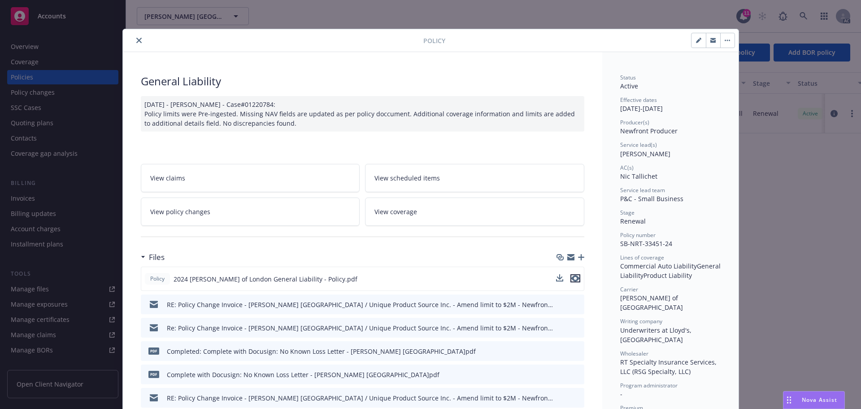
click at [572, 279] on icon "preview file" at bounding box center [575, 278] width 8 height 6
click at [136, 39] on icon "close" at bounding box center [138, 40] width 5 height 5
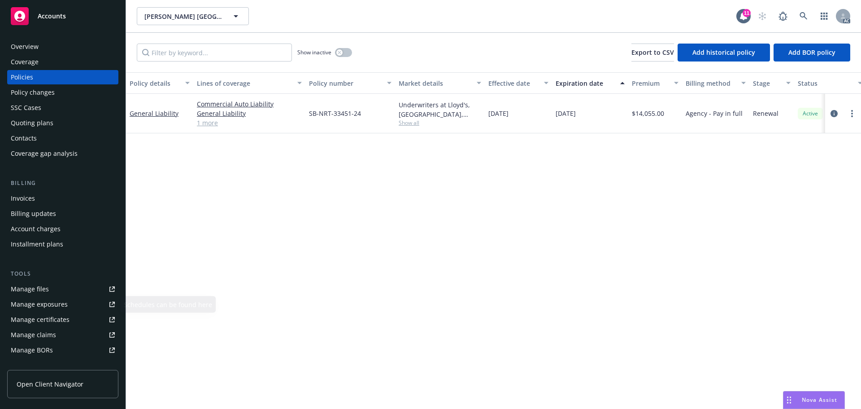
click at [35, 286] on div "Manage files" at bounding box center [30, 289] width 38 height 14
click at [68, 37] on div "Overview Coverage Policies Policy changes SSC Cases Quoting plans Contacts Cove…" at bounding box center [63, 219] width 126 height 380
click at [65, 40] on div "Overview" at bounding box center [63, 46] width 104 height 14
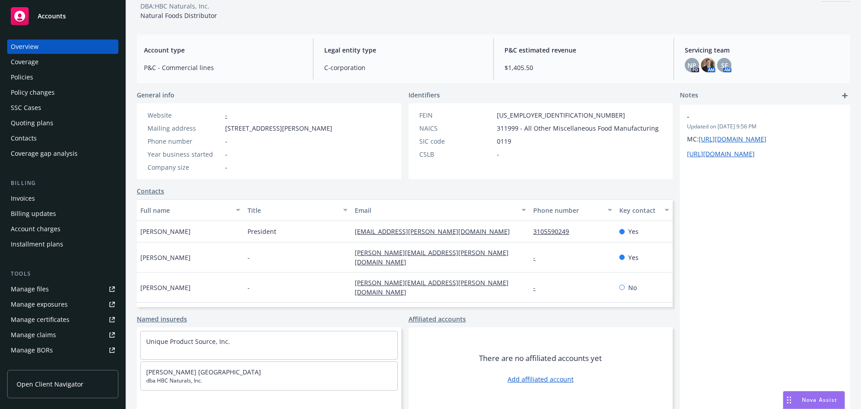
scroll to position [61, 0]
drag, startPoint x: 161, startPoint y: 235, endPoint x: 139, endPoint y: 235, distance: 22.0
click at [139, 235] on div "Nicolas Holleville" at bounding box center [190, 231] width 107 height 22
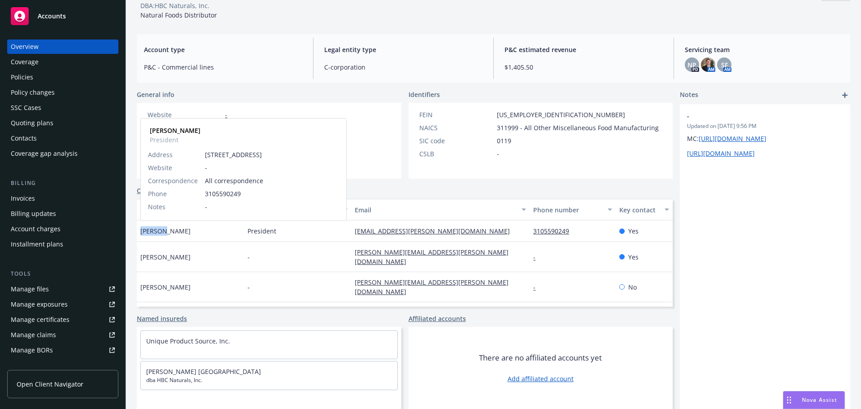
drag, startPoint x: 193, startPoint y: 230, endPoint x: 164, endPoint y: 235, distance: 29.1
click at [164, 235] on div "Nicolas Holleville Nicolas Holleville President Address 12701 Van Nuys Blvd Ste…" at bounding box center [190, 231] width 107 height 22
copy span "Holleville"
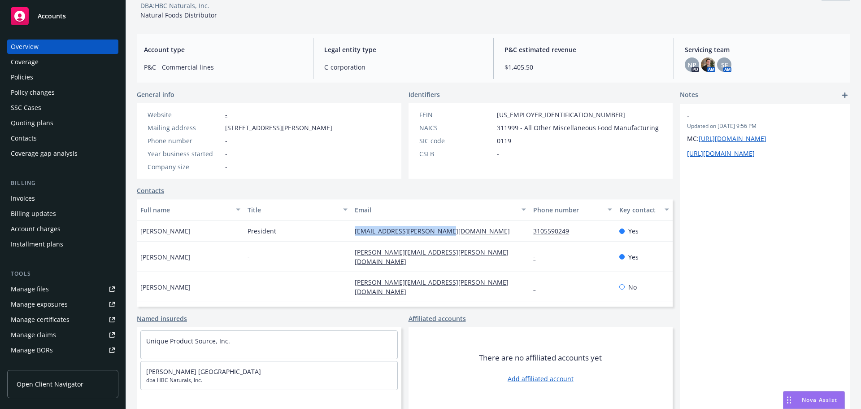
drag, startPoint x: 457, startPoint y: 229, endPoint x: 349, endPoint y: 235, distance: 107.8
click at [351, 235] on div "accounting@sevene-group.com" at bounding box center [440, 231] width 179 height 22
copy link "accounting@sevene-group.com"
drag, startPoint x: 586, startPoint y: 234, endPoint x: 528, endPoint y: 234, distance: 57.9
click at [530, 234] on div "3105590249" at bounding box center [573, 231] width 86 height 22
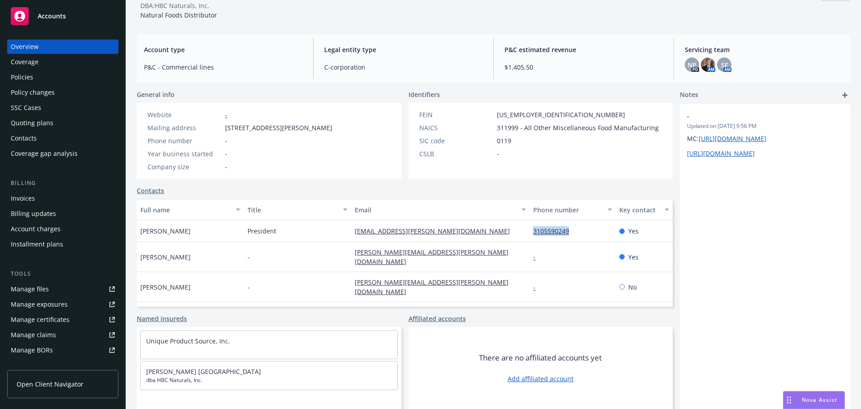
copy link "3105590249"
drag, startPoint x: 168, startPoint y: 254, endPoint x: 134, endPoint y: 255, distance: 33.7
click at [134, 255] on div "Sevene USA / Unique Product Source Inc. Business Insurance Total Rewards Action…" at bounding box center [493, 176] width 735 height 409
copy span "Sebastien"
drag, startPoint x: 183, startPoint y: 256, endPoint x: 172, endPoint y: 257, distance: 11.2
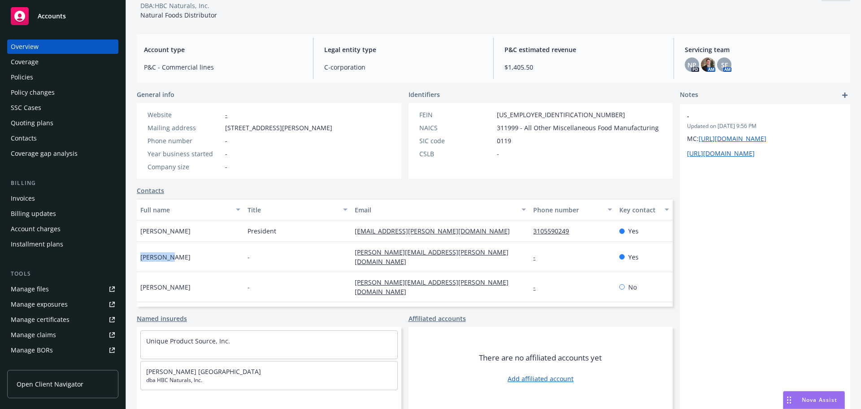
click at [172, 257] on div "Sebastien Hamaide" at bounding box center [190, 257] width 107 height 30
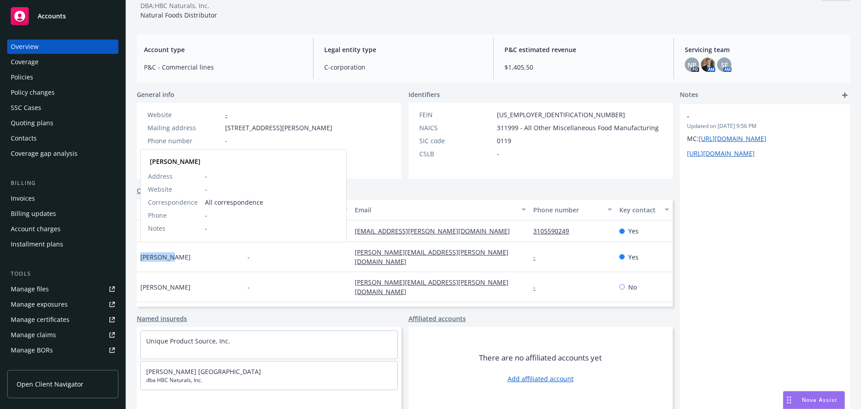
copy span "Hamaide"
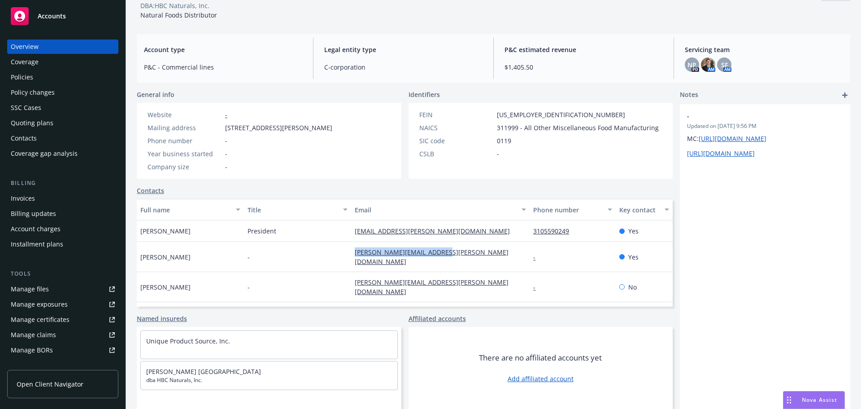
drag, startPoint x: 414, startPoint y: 252, endPoint x: 339, endPoint y: 253, distance: 74.5
click at [339, 253] on div "Sebastien Hamaide - s.hamaide@sevene-group.com - Yes" at bounding box center [405, 257] width 536 height 30
copy div "s.hamaide@sevene-group.com"
click at [478, 85] on div "Sevene USA / Unique Product Source Inc. Business Insurance Total Rewards Action…" at bounding box center [494, 171] width 714 height 398
drag, startPoint x: 194, startPoint y: 293, endPoint x: 165, endPoint y: 296, distance: 29.3
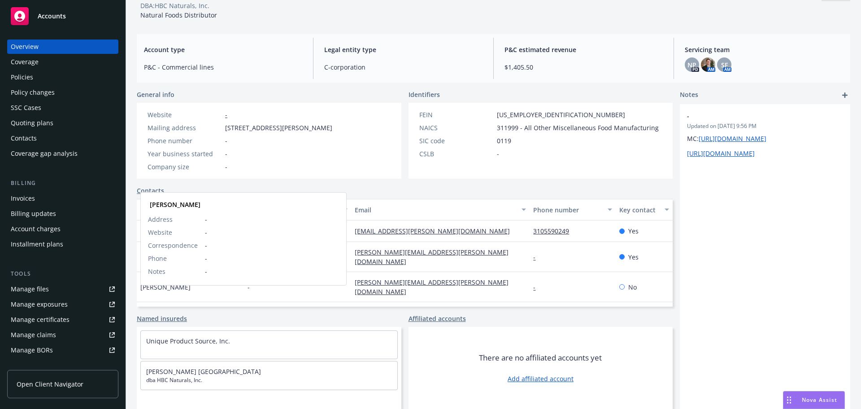
click at [165, 302] on div "Gabriel Cizauskas Gabriel Cizauskas Address - Website - Correspondence - Phone …" at bounding box center [190, 317] width 107 height 30
drag, startPoint x: 222, startPoint y: 130, endPoint x: 299, endPoint y: 129, distance: 76.7
click at [299, 129] on div "Mailing address 2417 Executive Dr Suite A, East Troy, WI, 53120" at bounding box center [240, 127] width 192 height 9
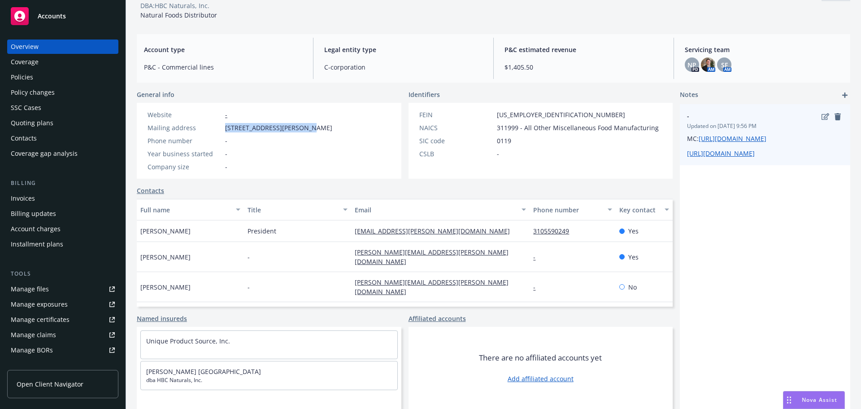
copy div "2417 Executive Dr Suite A"
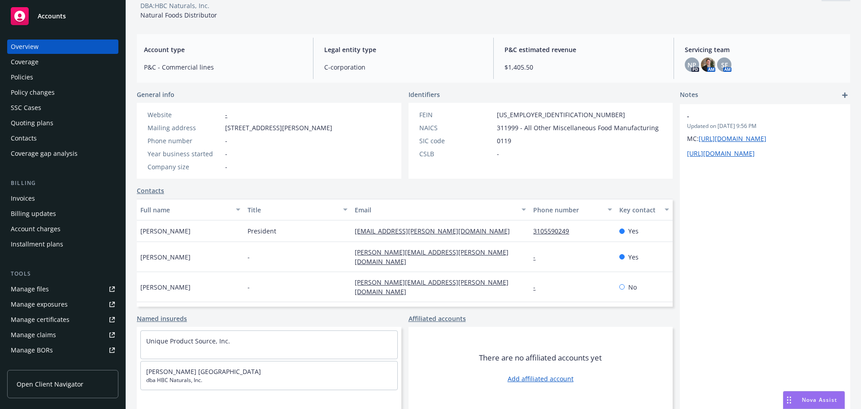
click at [330, 127] on span "2417 Executive Dr Suite A, East Troy, WI, 53120" at bounding box center [278, 127] width 107 height 9
drag, startPoint x: 329, startPoint y: 127, endPoint x: 304, endPoint y: 129, distance: 24.8
click at [304, 129] on span "2417 Executive Dr Suite A, East Troy, WI, 53120" at bounding box center [278, 127] width 107 height 9
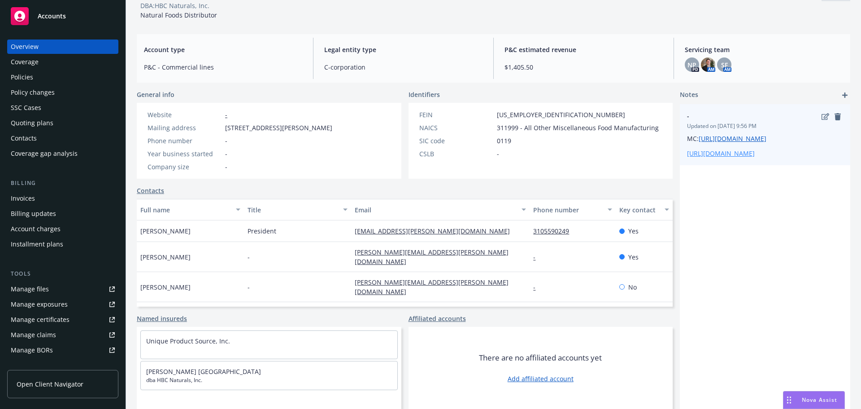
copy span "East Troy"
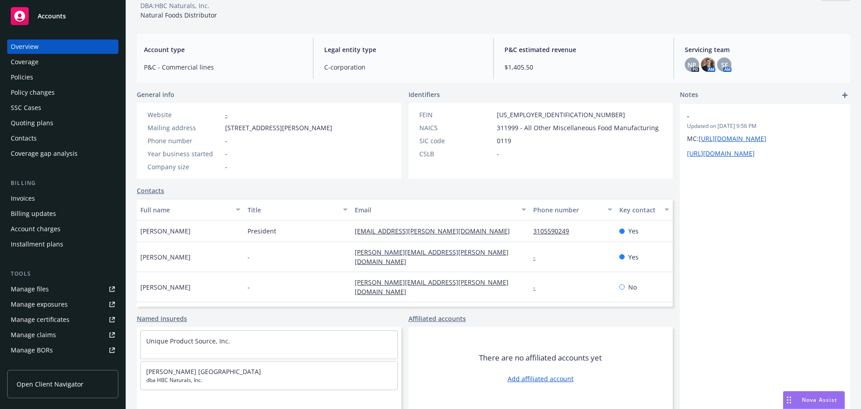
drag, startPoint x: 340, startPoint y: 127, endPoint x: 334, endPoint y: 127, distance: 5.8
click at [332, 127] on span "2417 Executive Dr Suite A, East Troy, WI, 53120" at bounding box center [278, 127] width 107 height 9
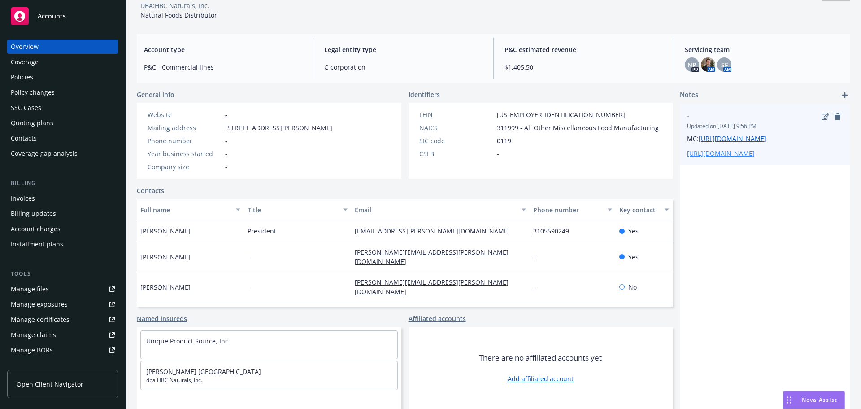
copy span "WI"
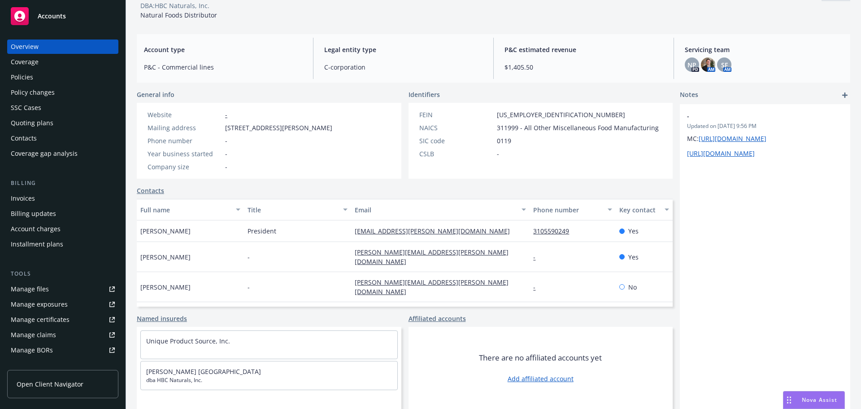
drag, startPoint x: 374, startPoint y: 130, endPoint x: 345, endPoint y: 132, distance: 29.3
click at [345, 132] on div "Website - Mailing address 2417 Executive Dr Suite A, East Troy, WI, 53120 Phone…" at bounding box center [269, 141] width 265 height 76
copy span "53120"
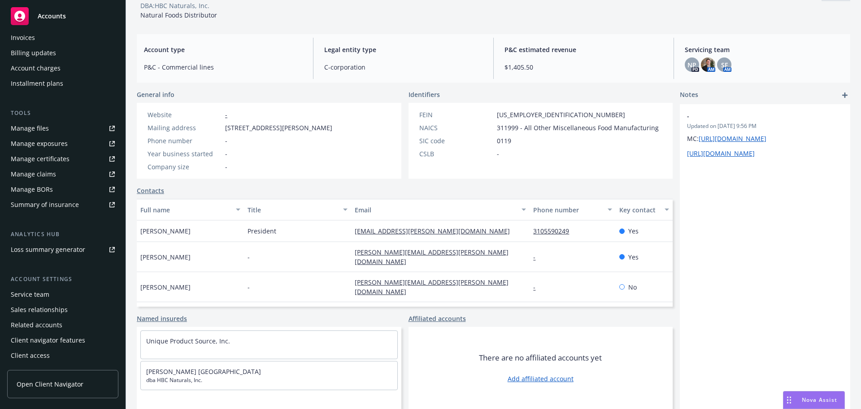
click at [41, 290] on div "Service team" at bounding box center [30, 294] width 39 height 14
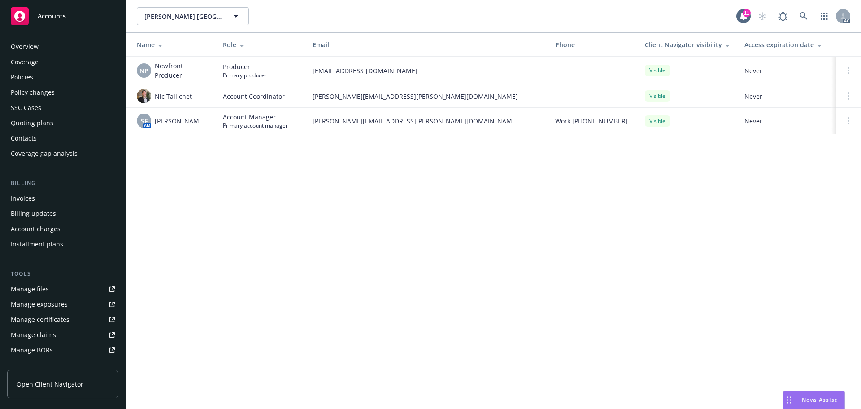
click at [33, 48] on div "Overview" at bounding box center [25, 46] width 28 height 14
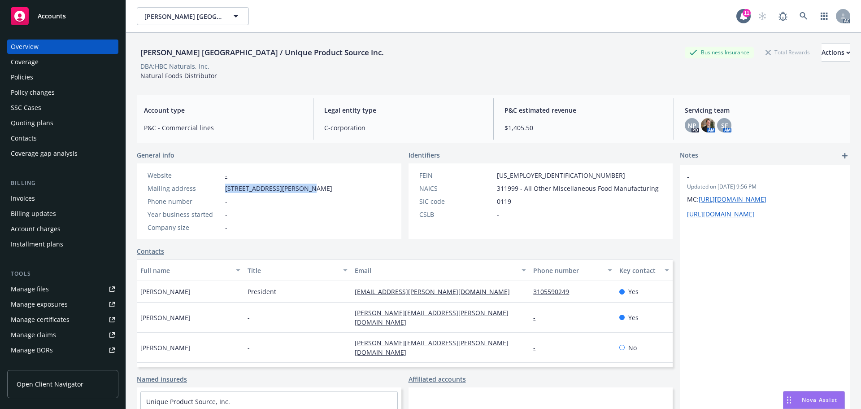
drag, startPoint x: 220, startPoint y: 189, endPoint x: 298, endPoint y: 189, distance: 77.6
click at [298, 189] on div "Mailing address 2417 Executive Dr Suite A, East Troy, WI, 53120" at bounding box center [240, 187] width 192 height 9
drag, startPoint x: 329, startPoint y: 189, endPoint x: 304, endPoint y: 187, distance: 25.2
click at [304, 187] on span "2417 Executive Dr Suite A, East Troy, WI, 53120" at bounding box center [278, 187] width 107 height 9
drag, startPoint x: 367, startPoint y: 186, endPoint x: 344, endPoint y: 192, distance: 24.0
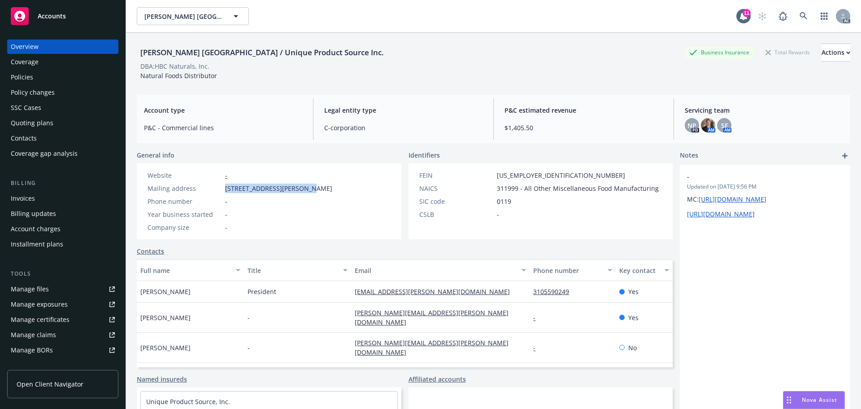
click at [343, 192] on div "Website - Mailing address 2417 Executive Dr Suite A, East Troy, WI, 53120 Phone…" at bounding box center [240, 201] width 206 height 76
drag, startPoint x: 514, startPoint y: 188, endPoint x: 492, endPoint y: 188, distance: 22.4
click at [492, 188] on div "NAICS 311999 - All Other Miscellaneous Food Manufacturing" at bounding box center [539, 187] width 247 height 9
drag, startPoint x: 518, startPoint y: 174, endPoint x: 494, endPoint y: 175, distance: 23.3
click at [494, 175] on div "FEIN 11-1234567" at bounding box center [539, 174] width 247 height 9
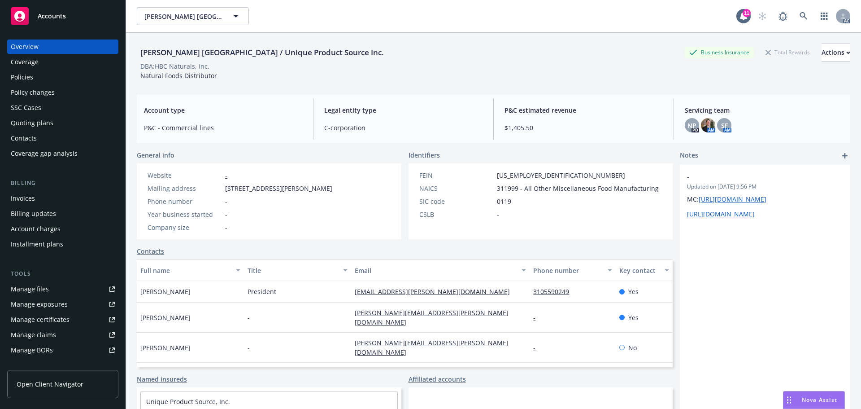
click at [66, 80] on div "Policies" at bounding box center [63, 77] width 104 height 14
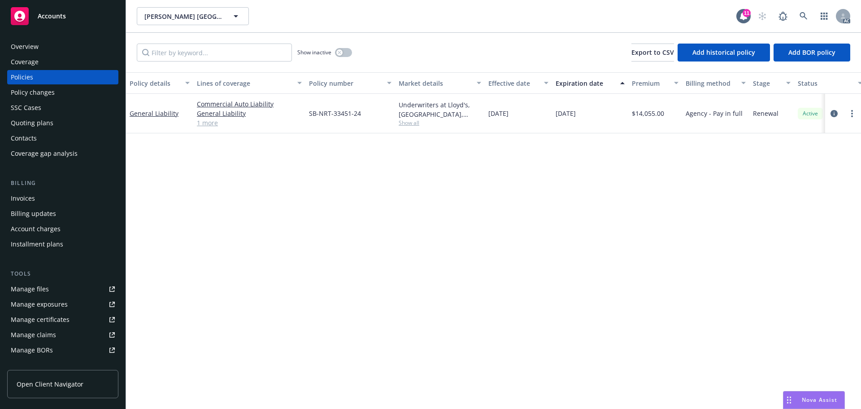
click at [199, 119] on link "1 more" at bounding box center [249, 122] width 105 height 9
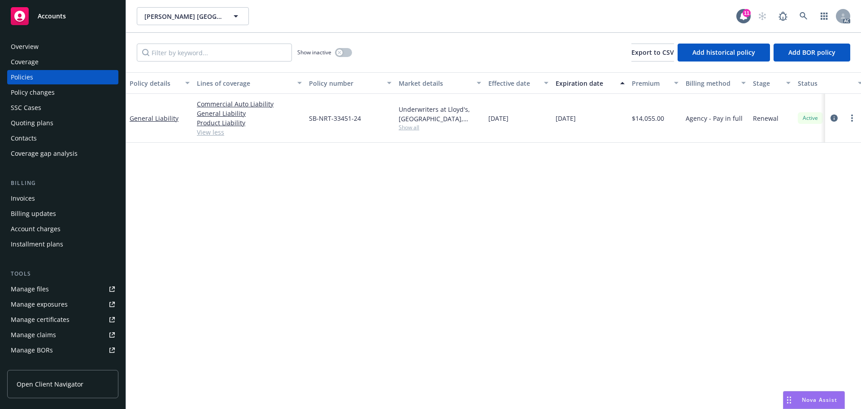
click at [71, 45] on div "Overview" at bounding box center [63, 46] width 104 height 14
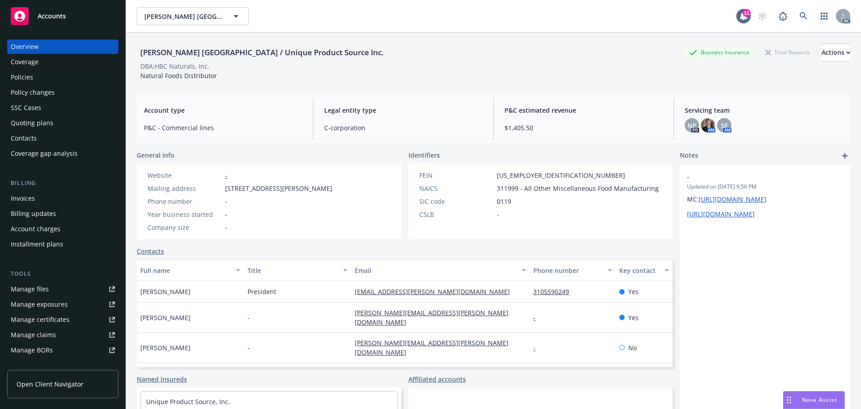
click at [35, 76] on div "Policies" at bounding box center [63, 77] width 104 height 14
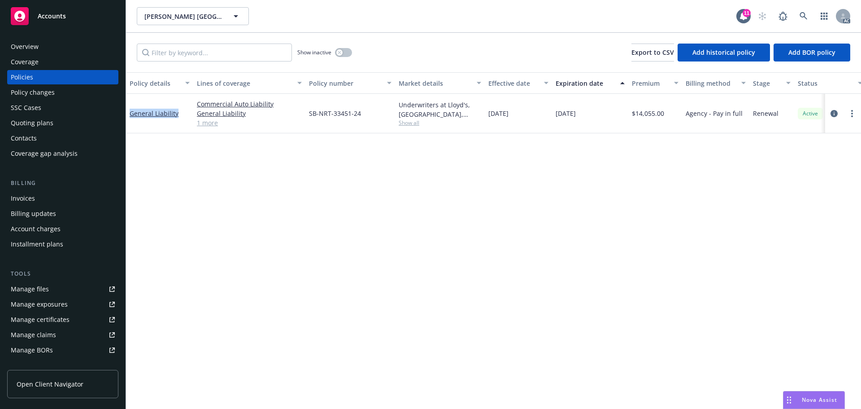
drag, startPoint x: 182, startPoint y: 116, endPoint x: 126, endPoint y: 117, distance: 55.2
click at [126, 117] on div "General Liability" at bounding box center [159, 113] width 67 height 39
click at [340, 52] on icon "button" at bounding box center [340, 53] width 4 height 4
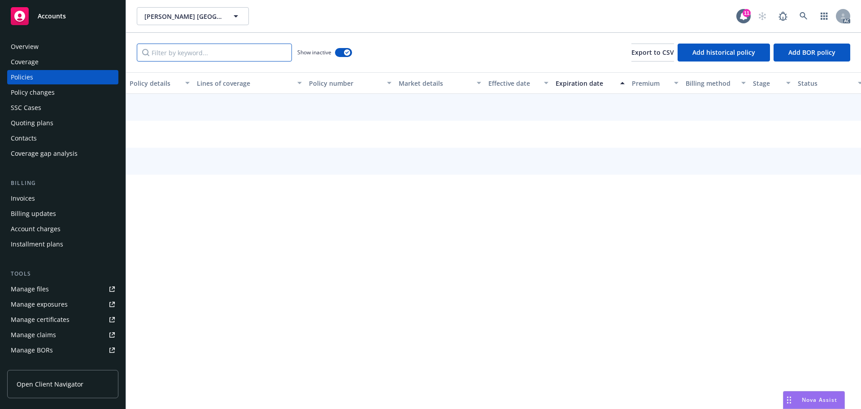
click at [228, 55] on input "Filter by keyword..." at bounding box center [214, 53] width 155 height 18
paste input "General Liability"
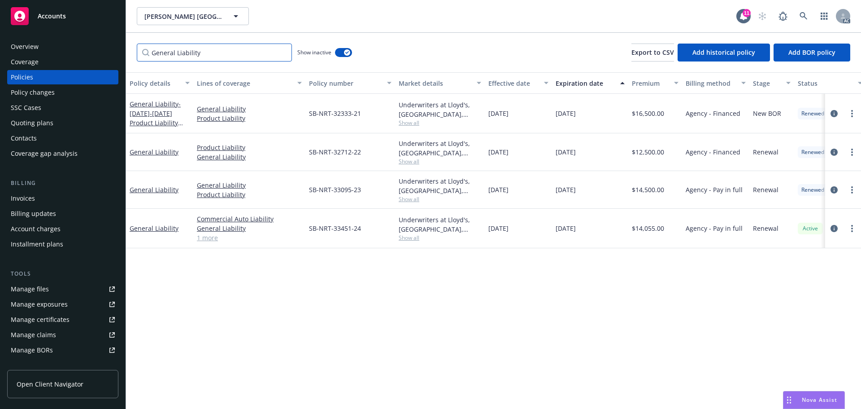
type input "General Liability"
drag, startPoint x: 526, startPoint y: 231, endPoint x: 508, endPoint y: 232, distance: 17.9
click at [508, 232] on div "11/20/2024" at bounding box center [518, 228] width 67 height 39
drag, startPoint x: 596, startPoint y: 229, endPoint x: 575, endPoint y: 233, distance: 21.5
click at [575, 233] on div "11/20/2025" at bounding box center [590, 228] width 76 height 39
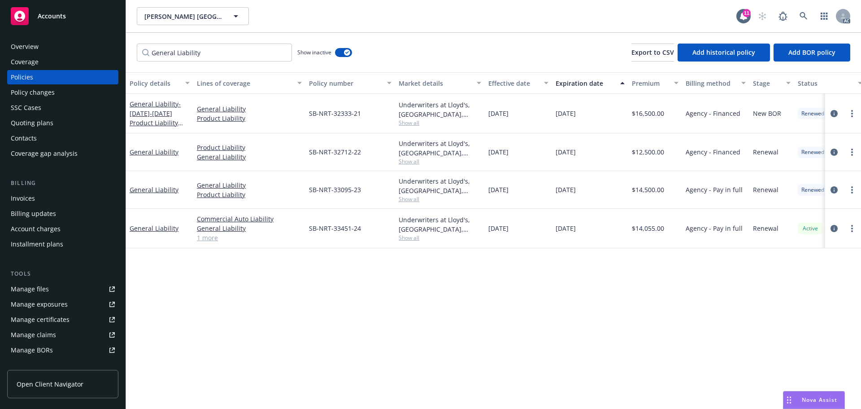
click at [399, 242] on div "Underwriters at Lloyd's, London, Lloyd's of London, RT Specialty Insurance Serv…" at bounding box center [440, 228] width 90 height 39
click at [407, 238] on span "Show all" at bounding box center [440, 238] width 83 height 8
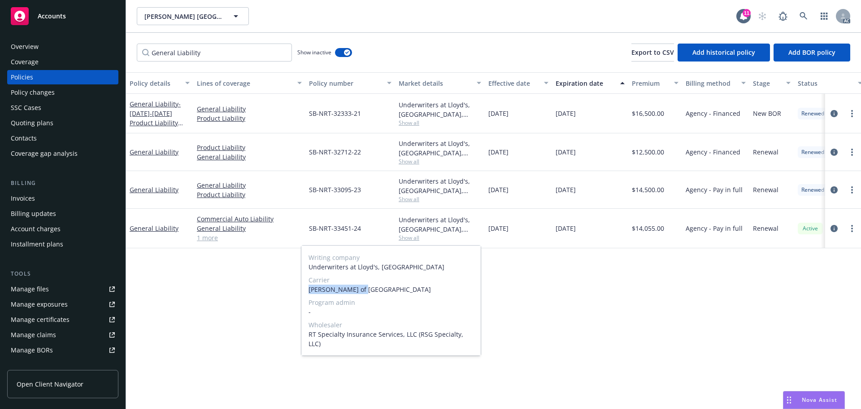
drag, startPoint x: 379, startPoint y: 291, endPoint x: 306, endPoint y: 292, distance: 73.1
click at [306, 292] on div "Writing company Underwriters at Lloyd's, London Carrier Lloyd's of London Progr…" at bounding box center [390, 300] width 179 height 110
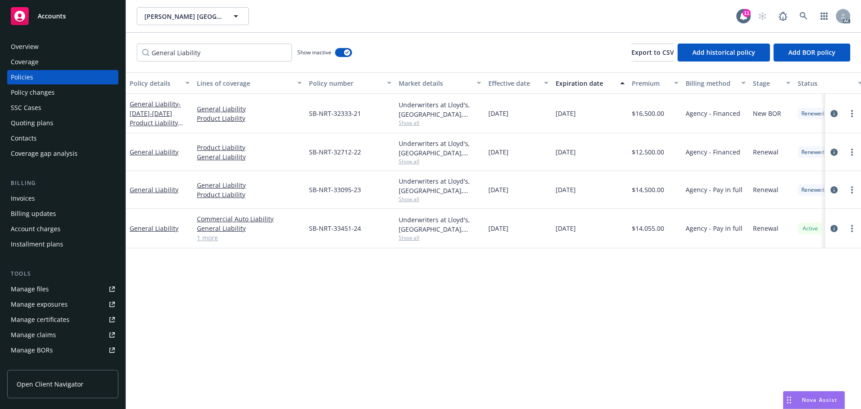
click at [552, 253] on div "Policy details Lines of coverage Policy number Market details Effective date Ex…" at bounding box center [493, 240] width 735 height 336
drag, startPoint x: 319, startPoint y: 232, endPoint x: 297, endPoint y: 232, distance: 21.5
click at [297, 232] on div "General Liability Commercial Auto Liability General Liability Product Liability…" at bounding box center [559, 228] width 866 height 39
click at [329, 235] on div "SB-NRT-33451-24" at bounding box center [350, 228] width 90 height 39
drag, startPoint x: 362, startPoint y: 228, endPoint x: 308, endPoint y: 235, distance: 54.3
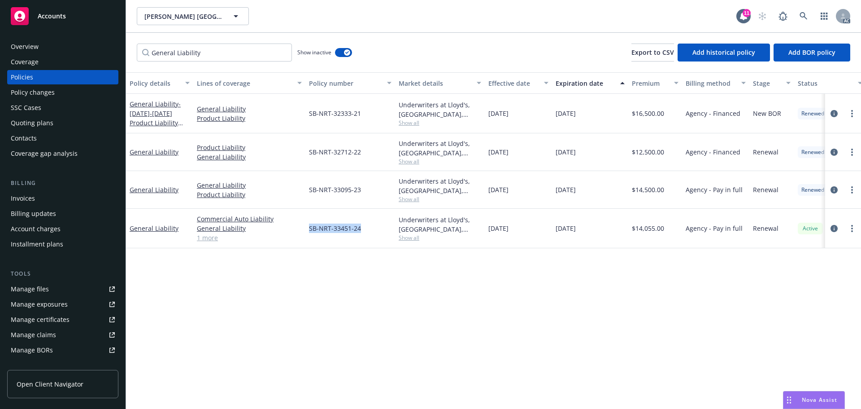
click at [308, 235] on div "SB-NRT-33451-24" at bounding box center [350, 228] width 90 height 39
drag, startPoint x: 642, startPoint y: 235, endPoint x: 637, endPoint y: 236, distance: 5.0
click at [637, 236] on div "$14,055.00" at bounding box center [655, 228] width 54 height 39
drag, startPoint x: 525, startPoint y: 233, endPoint x: 484, endPoint y: 235, distance: 41.8
click at [484, 235] on div "General Liability Commercial Auto Liability General Liability Product Liability…" at bounding box center [559, 228] width 866 height 39
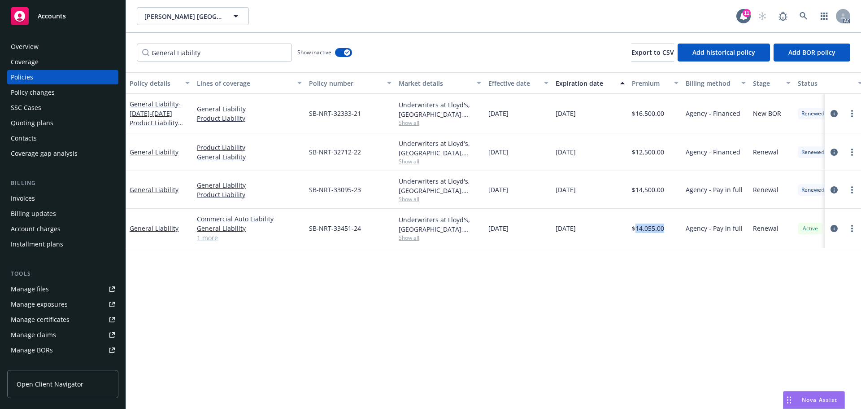
drag, startPoint x: 597, startPoint y: 228, endPoint x: 553, endPoint y: 231, distance: 44.9
click at [553, 231] on div "11/20/2025" at bounding box center [590, 228] width 76 height 39
drag, startPoint x: 543, startPoint y: 194, endPoint x: 508, endPoint y: 198, distance: 35.2
click at [508, 198] on div "11/20/2023" at bounding box center [518, 190] width 67 height 38
drag, startPoint x: 605, startPoint y: 187, endPoint x: 574, endPoint y: 195, distance: 31.9
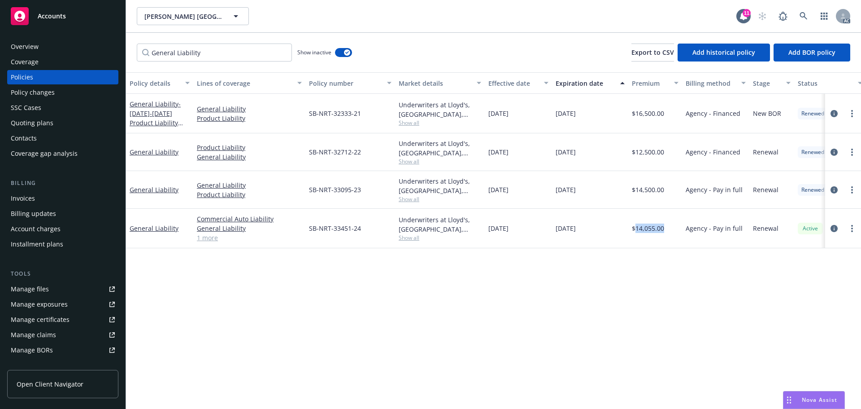
click at [574, 195] on div "11/20/2024" at bounding box center [590, 190] width 76 height 38
click at [416, 200] on span "Show all" at bounding box center [440, 199] width 83 height 8
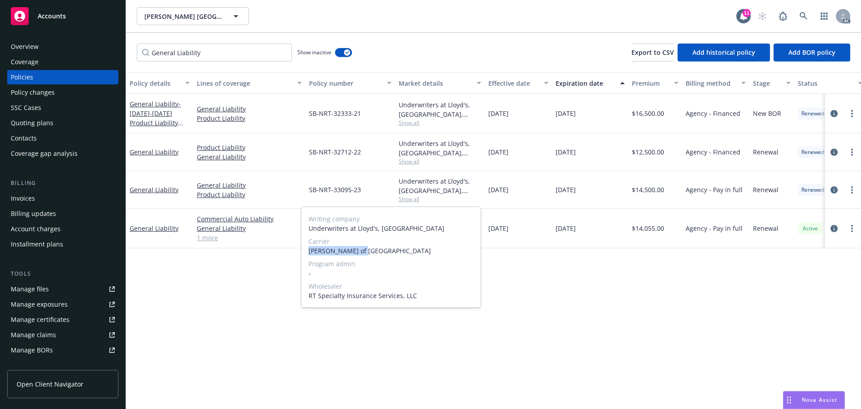
drag, startPoint x: 366, startPoint y: 250, endPoint x: 305, endPoint y: 248, distance: 61.0
click at [305, 248] on div "Writing company Underwriters at Lloyd's, London Carrier Lloyd's of London Progr…" at bounding box center [390, 257] width 179 height 100
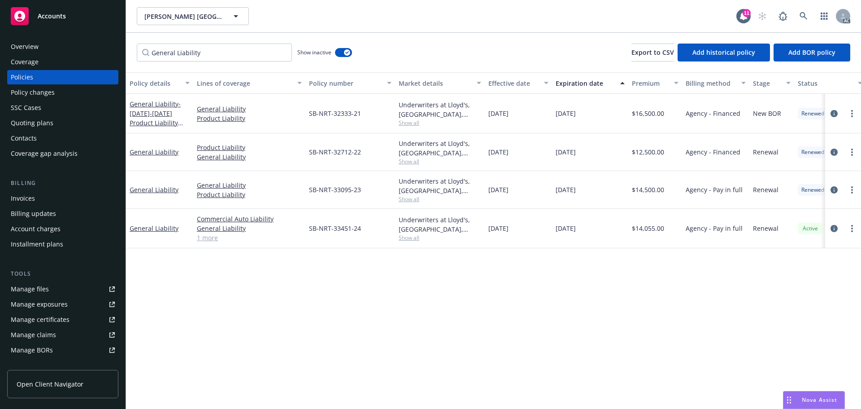
click at [529, 243] on div "11/20/2024" at bounding box center [518, 228] width 67 height 39
drag, startPoint x: 373, startPoint y: 192, endPoint x: 306, endPoint y: 194, distance: 66.9
click at [306, 194] on div "SB-NRT-33095-23" at bounding box center [350, 190] width 90 height 38
drag, startPoint x: 653, startPoint y: 197, endPoint x: 635, endPoint y: 200, distance: 18.7
click at [635, 200] on div "$14,500.00" at bounding box center [655, 190] width 54 height 38
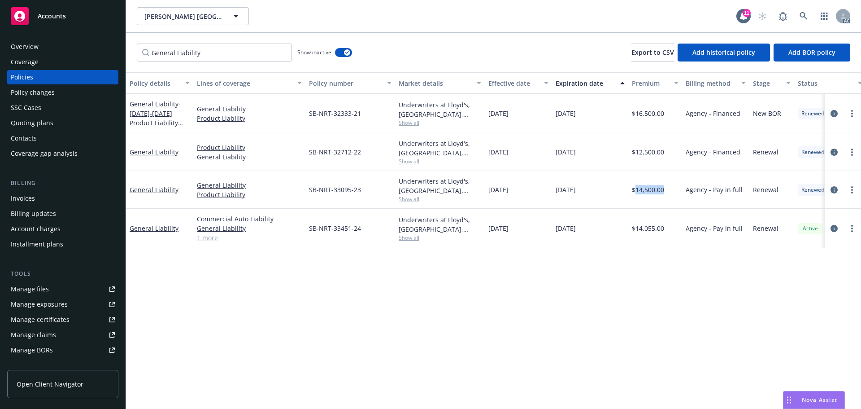
drag, startPoint x: 537, startPoint y: 191, endPoint x: 487, endPoint y: 196, distance: 50.4
click at [487, 196] on div "11/20/2023" at bounding box center [518, 190] width 67 height 38
drag, startPoint x: 602, startPoint y: 192, endPoint x: 545, endPoint y: 194, distance: 57.4
click at [545, 194] on div "General Liability General Liability Product Liability SB-NRT-33095-23 Underwrit…" at bounding box center [559, 190] width 866 height 38
click at [509, 150] on span "11/20/2022" at bounding box center [498, 151] width 20 height 9
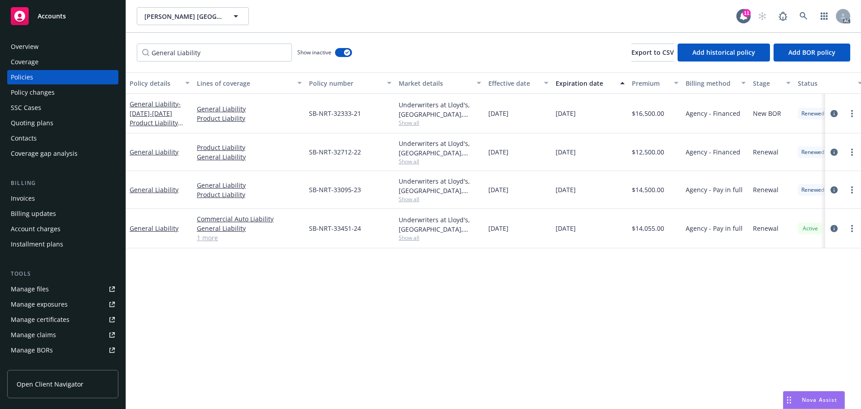
drag, startPoint x: 527, startPoint y: 150, endPoint x: 509, endPoint y: 153, distance: 18.1
click at [509, 153] on div "11/20/2022" at bounding box center [518, 152] width 67 height 38
drag, startPoint x: 594, startPoint y: 151, endPoint x: 575, endPoint y: 154, distance: 19.9
click at [575, 154] on div "11/20/2023" at bounding box center [590, 152] width 76 height 38
click at [406, 157] on div "Underwriters at Lloyd's, London, Lloyd's of London, RT Specialty Insurance Serv…" at bounding box center [440, 148] width 83 height 19
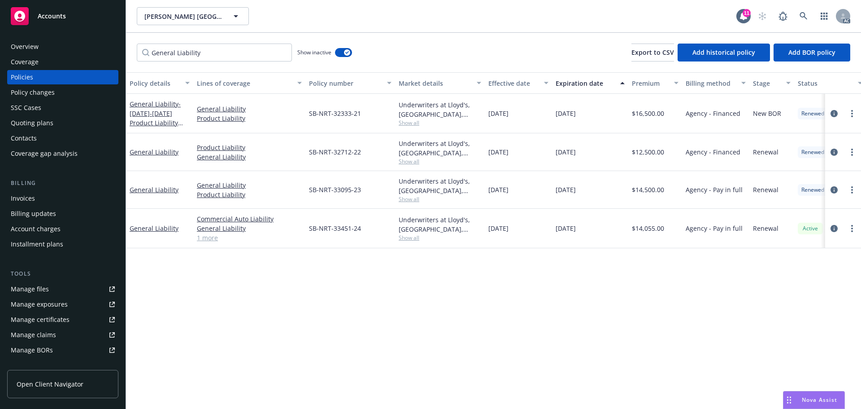
click at [409, 163] on span "Show all" at bounding box center [440, 161] width 83 height 8
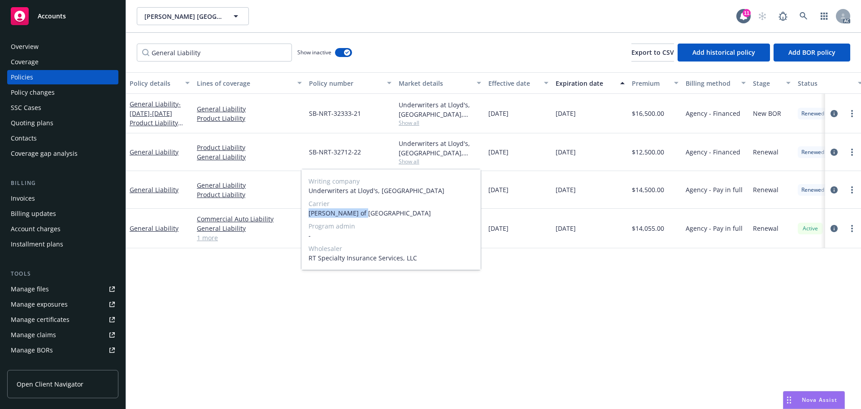
drag, startPoint x: 348, startPoint y: 214, endPoint x: 302, endPoint y: 214, distance: 45.8
click at [302, 214] on div "Writing company Underwriters at Lloyd's, London Carrier Lloyd's of London Progr…" at bounding box center [390, 219] width 179 height 100
click at [381, 215] on span "[PERSON_NAME] of [GEOGRAPHIC_DATA]" at bounding box center [391, 212] width 165 height 9
drag, startPoint x: 370, startPoint y: 214, endPoint x: 305, endPoint y: 211, distance: 65.1
click at [305, 211] on div "Writing company Underwriters at Lloyd's, London Carrier Lloyd's of London Progr…" at bounding box center [390, 219] width 179 height 100
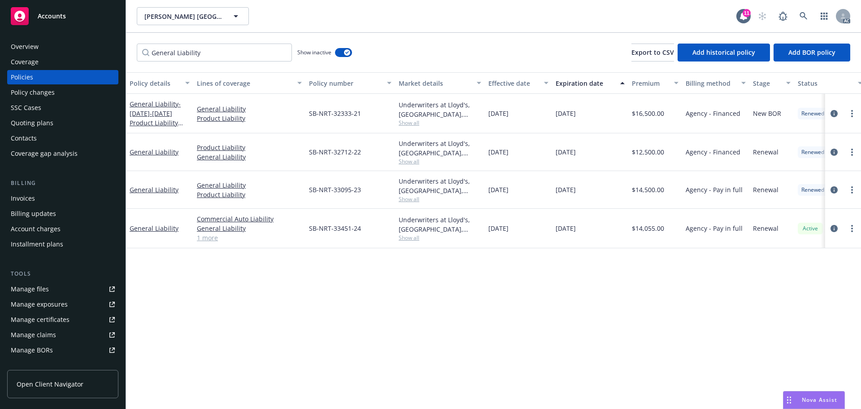
drag, startPoint x: 610, startPoint y: 205, endPoint x: 582, endPoint y: 196, distance: 30.1
click at [610, 205] on div "11/20/2024" at bounding box center [590, 190] width 76 height 38
drag, startPoint x: 394, startPoint y: 159, endPoint x: 290, endPoint y: 162, distance: 103.6
click at [290, 162] on div "General Liability Product Liability General Liability SB-NRT-32712-22 Underwrit…" at bounding box center [559, 152] width 866 height 38
drag, startPoint x: 676, startPoint y: 157, endPoint x: 635, endPoint y: 159, distance: 41.3
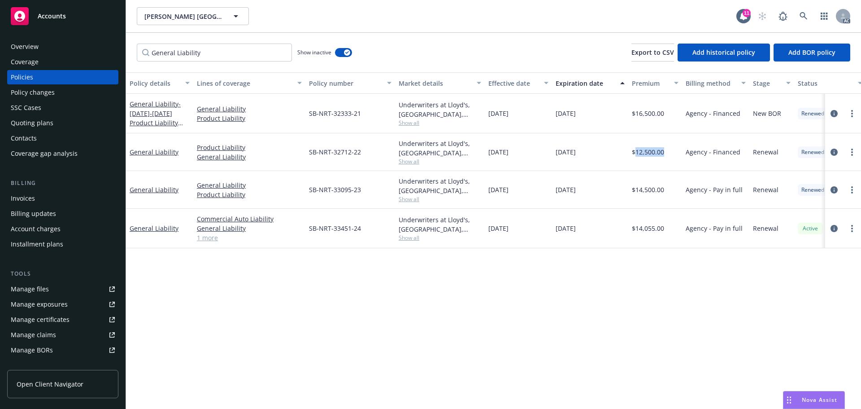
click at [635, 159] on div "$12,500.00" at bounding box center [655, 152] width 54 height 38
drag, startPoint x: 530, startPoint y: 155, endPoint x: 489, endPoint y: 158, distance: 41.4
click at [489, 158] on div "11/20/2022" at bounding box center [518, 152] width 67 height 38
drag, startPoint x: 596, startPoint y: 148, endPoint x: 553, endPoint y: 154, distance: 43.1
click at [553, 154] on div "11/20/2023" at bounding box center [590, 152] width 76 height 38
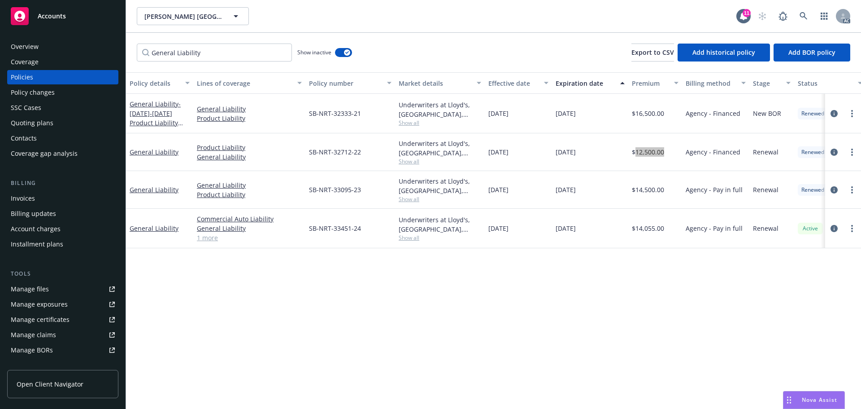
scroll to position [161, 0]
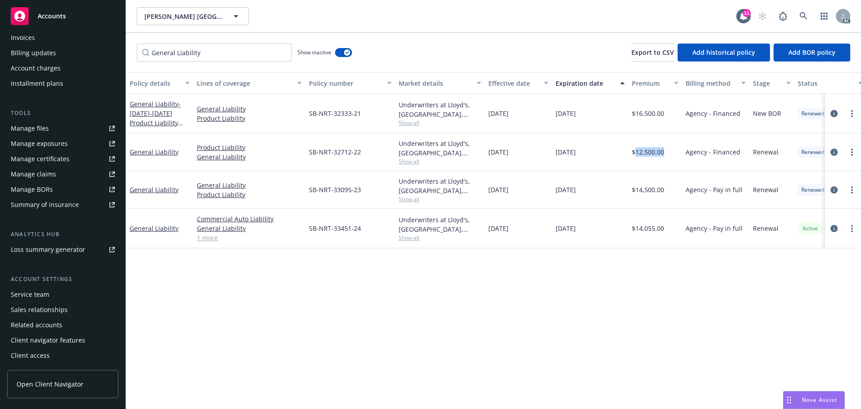
click at [32, 294] on div "Service team" at bounding box center [30, 294] width 39 height 14
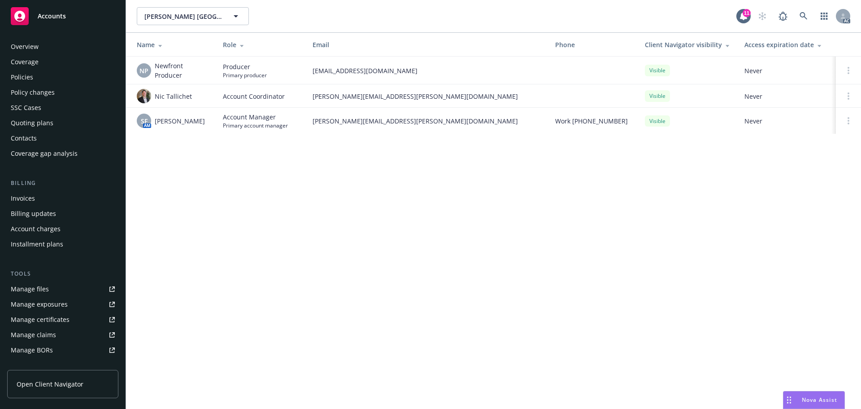
click at [68, 78] on div "Policies" at bounding box center [63, 77] width 104 height 14
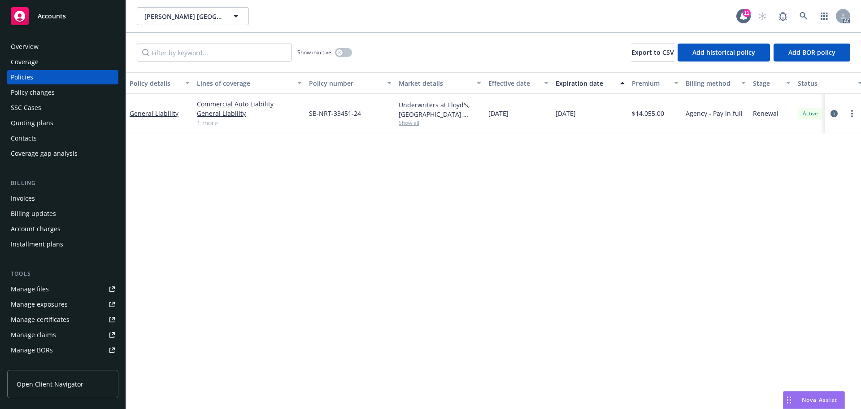
drag, startPoint x: 588, startPoint y: 122, endPoint x: 546, endPoint y: 122, distance: 41.7
click at [546, 122] on div "General Liability Commercial Auto Liability General Liability Product Liability…" at bounding box center [559, 113] width 866 height 39
click at [742, 249] on div "Policy details Lines of coverage Policy number Market details Effective date Ex…" at bounding box center [493, 240] width 735 height 336
click at [630, 209] on div "Policy details Lines of coverage Policy number Market details Effective date Ex…" at bounding box center [493, 240] width 735 height 336
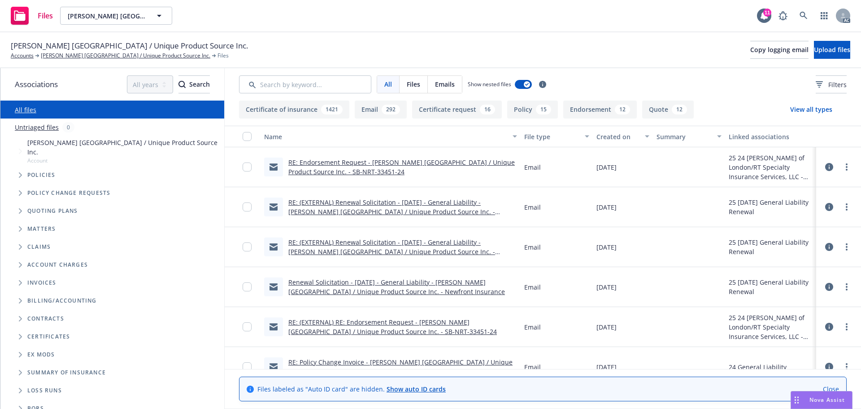
drag, startPoint x: 19, startPoint y: 165, endPoint x: 28, endPoint y: 165, distance: 9.4
click at [19, 172] on icon "Tree Example" at bounding box center [21, 174] width 4 height 5
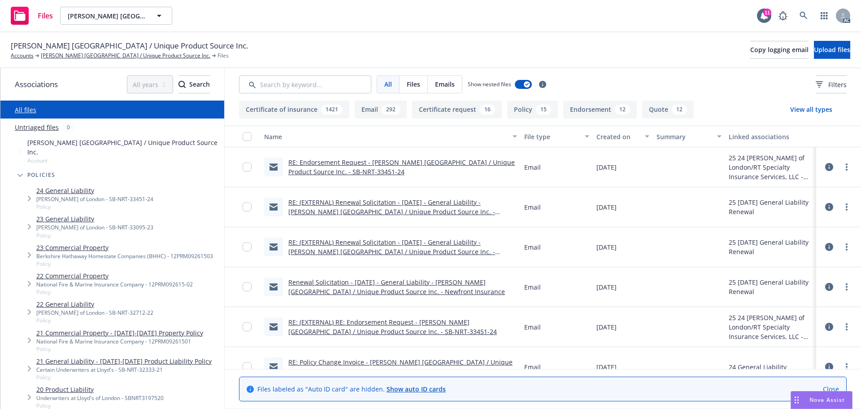
click at [85, 186] on link "24 General Liability" at bounding box center [94, 190] width 117 height 9
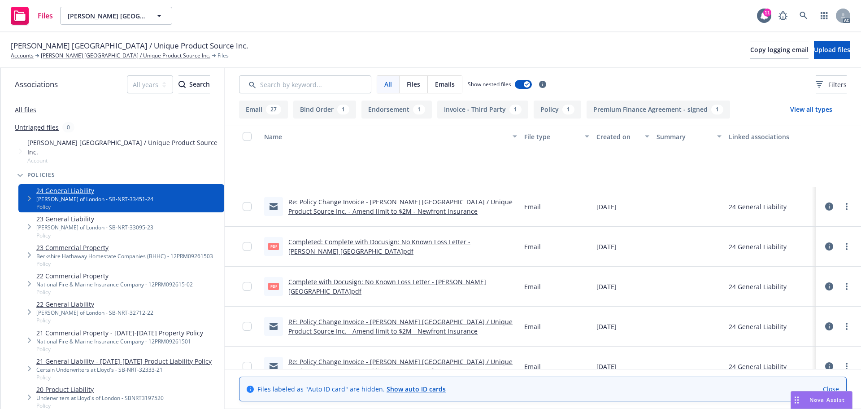
scroll to position [179, 0]
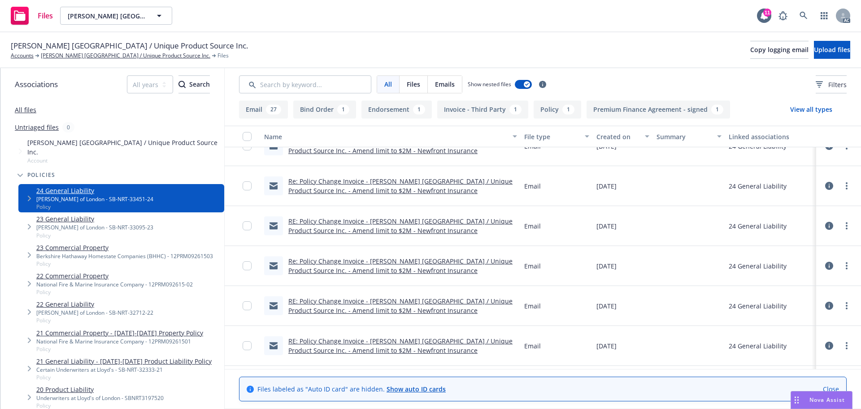
click at [393, 104] on button "Endorsement 1" at bounding box center [397, 109] width 70 height 18
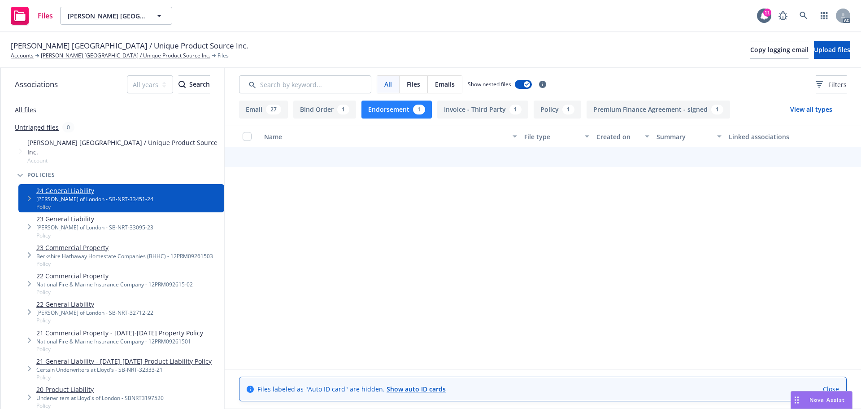
scroll to position [0, 0]
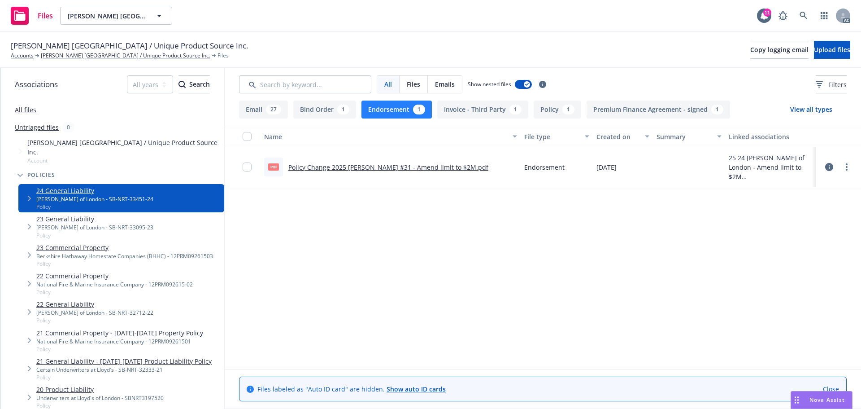
click at [358, 163] on link "Policy Change 2025 [PERSON_NAME] #31 - Amend limit to $2M.pdf" at bounding box center [388, 167] width 200 height 9
click at [398, 113] on button "Endorsement 1" at bounding box center [397, 109] width 70 height 18
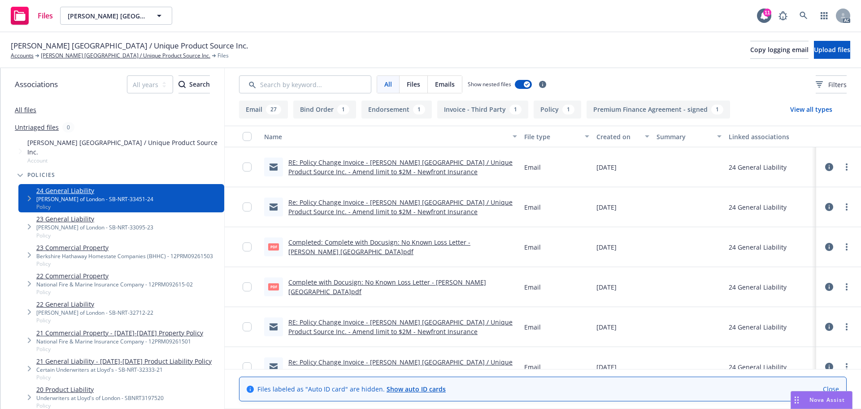
click at [22, 109] on link "All files" at bounding box center [26, 109] width 22 height 9
click at [301, 87] on input "Search by keyword..." at bounding box center [305, 84] width 132 height 18
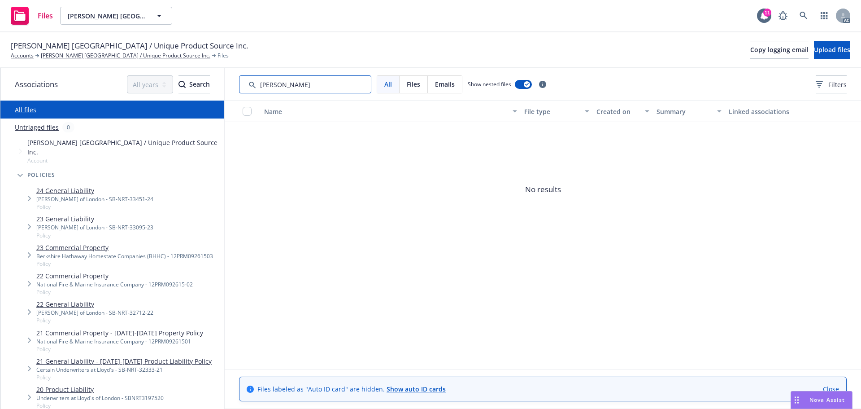
drag, startPoint x: 309, startPoint y: 81, endPoint x: 262, endPoint y: 85, distance: 46.8
click at [262, 85] on input "Search by keyword..." at bounding box center [305, 84] width 132 height 18
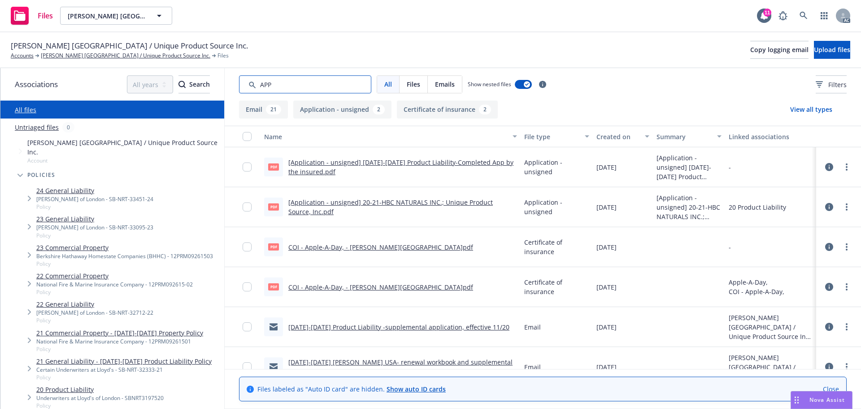
type input "APP"
click at [616, 143] on button "Created on" at bounding box center [623, 137] width 60 height 22
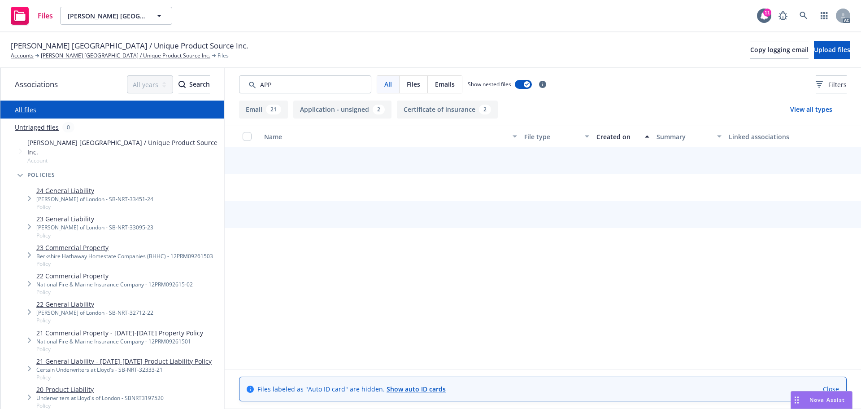
click at [616, 139] on div "Created on" at bounding box center [618, 136] width 43 height 9
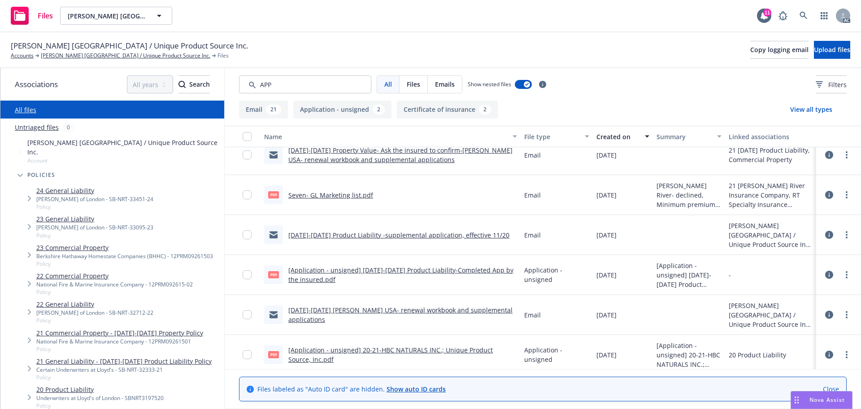
scroll to position [768, 0]
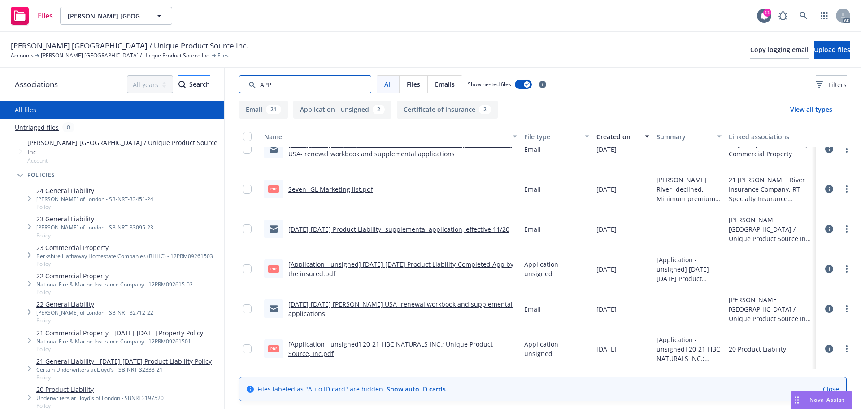
drag, startPoint x: 243, startPoint y: 88, endPoint x: 202, endPoint y: 89, distance: 40.8
click at [202, 89] on div "Associations All years 2027 2026 2025 2024 2023 2022 2021 2020 2019 2018 2017 2…" at bounding box center [430, 238] width 861 height 340
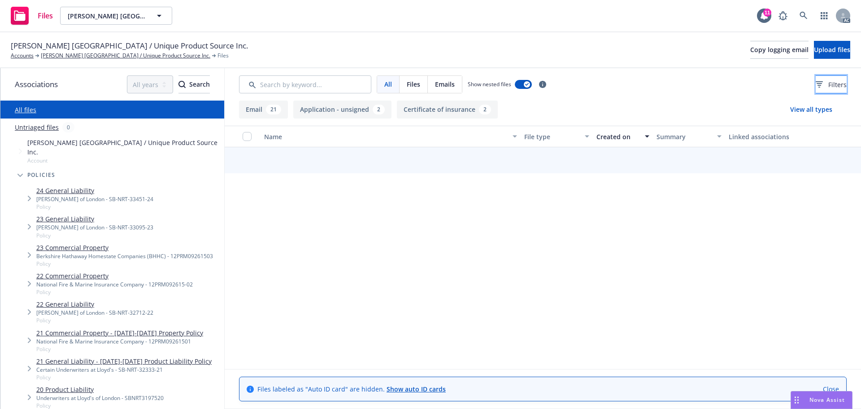
click at [816, 81] on button "Filters" at bounding box center [831, 84] width 31 height 18
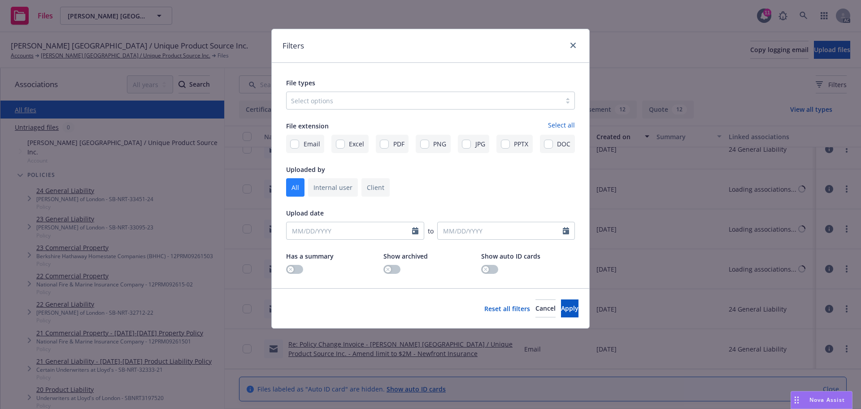
click at [447, 97] on div at bounding box center [424, 100] width 266 height 11
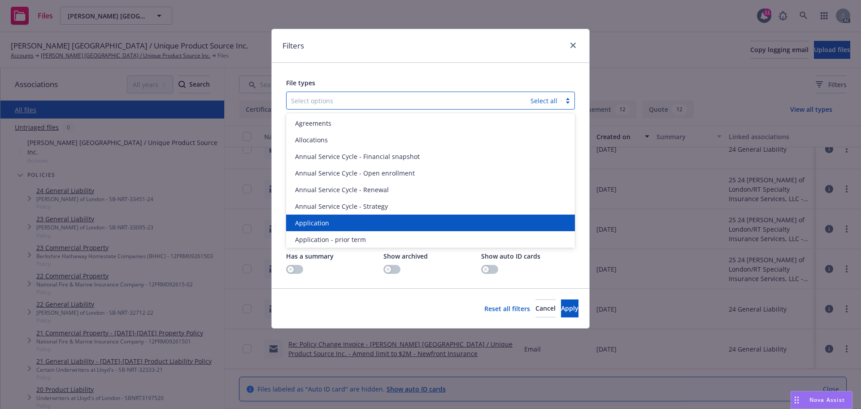
click at [326, 220] on span "Application" at bounding box center [312, 222] width 34 height 9
click at [326, 220] on span "Application - prior term" at bounding box center [330, 222] width 71 height 9
click at [326, 220] on span "Application - signed" at bounding box center [325, 222] width 60 height 9
click at [326, 220] on span "Application - unsigned" at bounding box center [329, 222] width 68 height 9
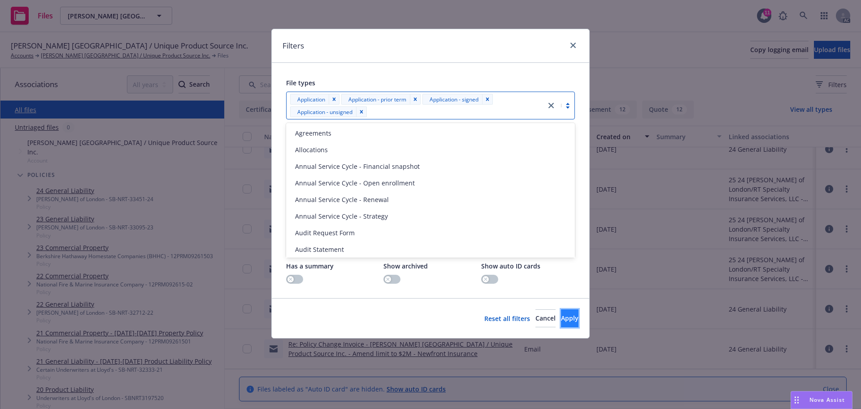
click at [561, 320] on button "Apply" at bounding box center [569, 318] width 17 height 18
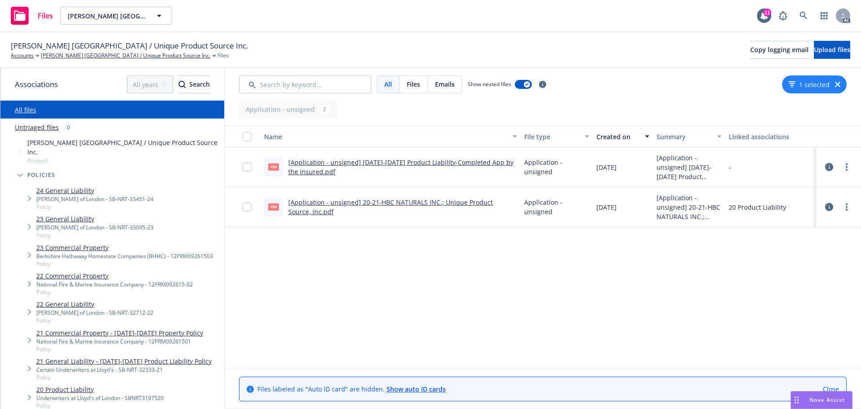
scroll to position [0, 0]
click at [467, 164] on link "[Application - unsigned] 2021-2022 Product Liability-Completed App by the insur…" at bounding box center [400, 167] width 225 height 18
click at [403, 197] on div "[Application - unsigned] 20-21-HBC NATURALS INC.; Unique Product Source, Inc.pdf" at bounding box center [402, 206] width 229 height 19
click at [401, 200] on link "[Application - unsigned] 20-21-HBC NATURALS INC.; Unique Product Source, Inc.pdf" at bounding box center [390, 207] width 205 height 18
click at [839, 87] on div "1 selected" at bounding box center [814, 84] width 65 height 18
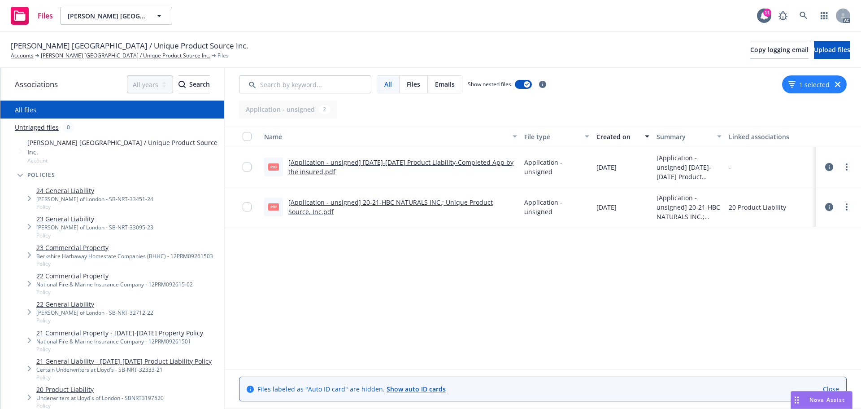
click at [68, 195] on div "[PERSON_NAME] of London - SB-NRT-33451-24" at bounding box center [94, 199] width 117 height 8
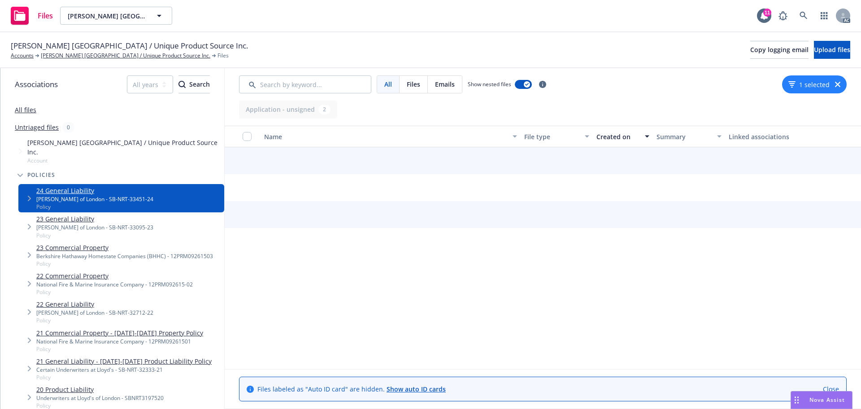
click at [841, 83] on div "1 selected" at bounding box center [814, 84] width 65 height 18
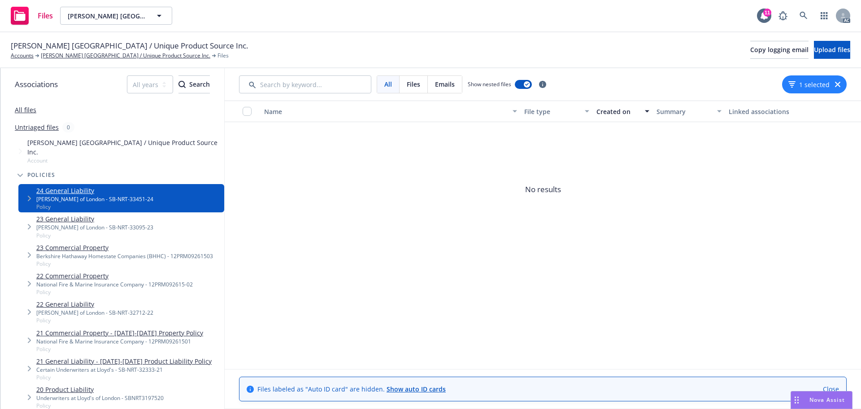
click at [839, 83] on icon "button" at bounding box center [837, 84] width 5 height 5
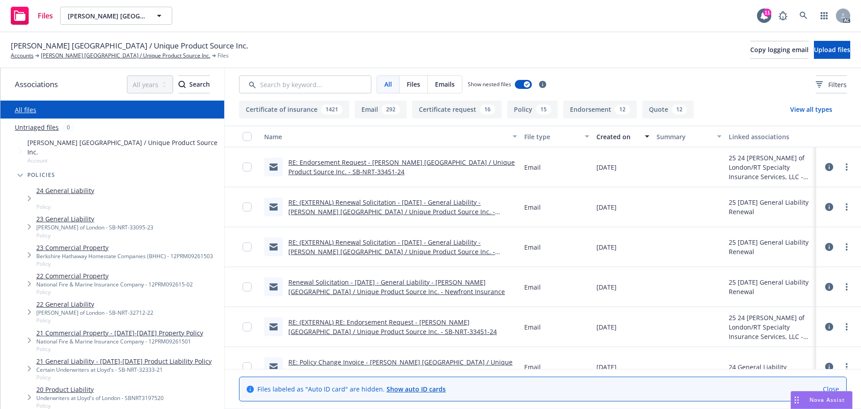
click at [598, 110] on button "Endorsement 12" at bounding box center [600, 109] width 74 height 18
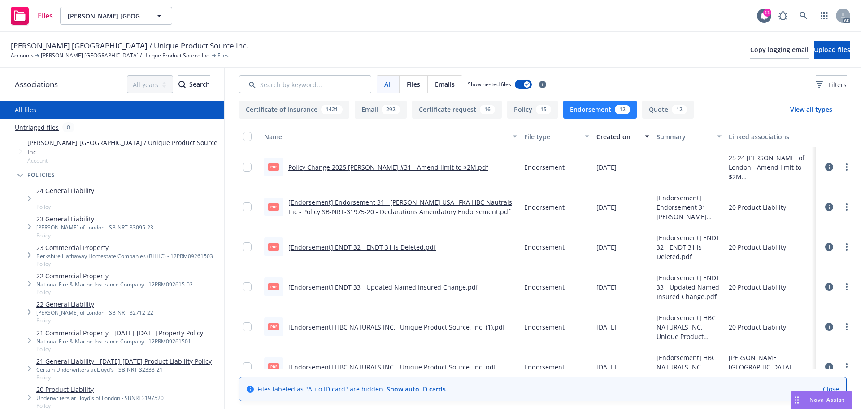
click at [87, 195] on div "[PERSON_NAME] of London - SB-NRT-33451-24" at bounding box center [94, 199] width 117 height 8
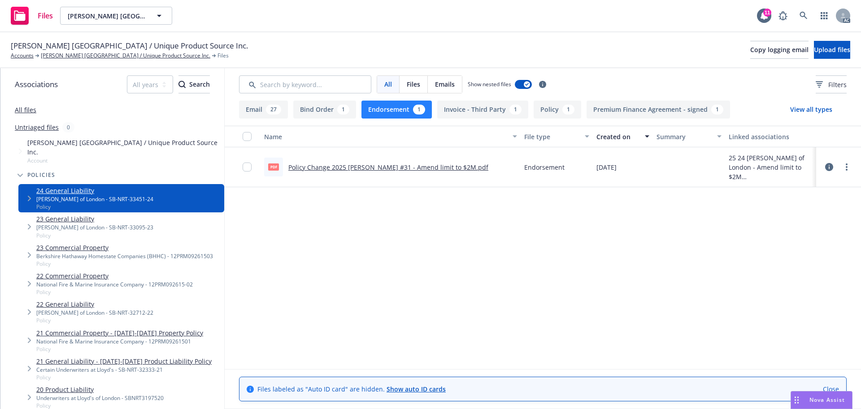
click at [833, 168] on icon at bounding box center [829, 167] width 8 height 8
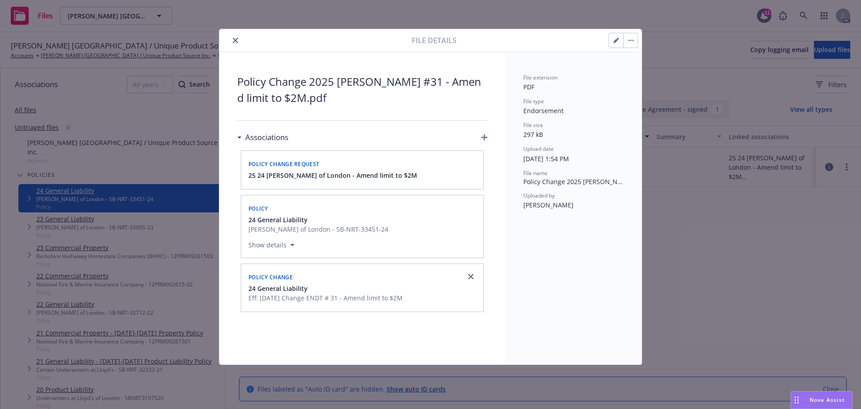
click at [235, 38] on icon "close" at bounding box center [235, 40] width 5 height 5
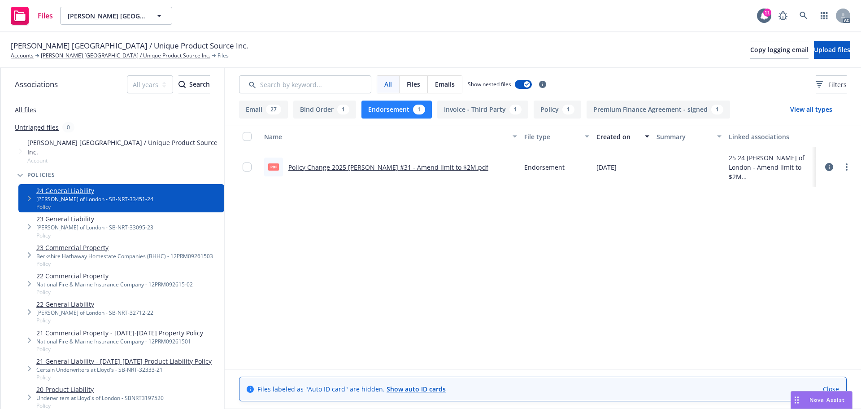
click at [398, 109] on button "Endorsement 1" at bounding box center [397, 109] width 70 height 18
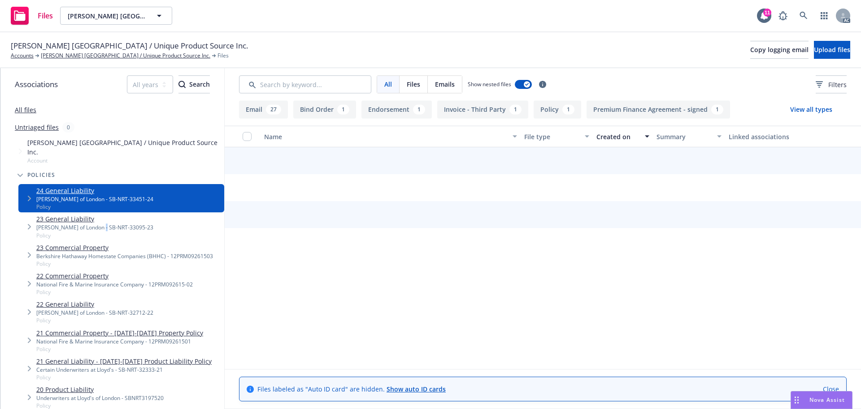
click at [98, 223] on div "[PERSON_NAME] of London - SB-NRT-33095-23" at bounding box center [94, 227] width 117 height 8
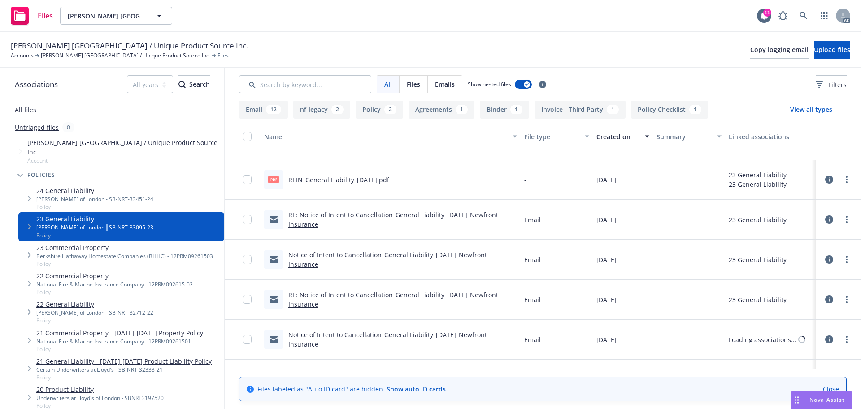
scroll to position [314, 0]
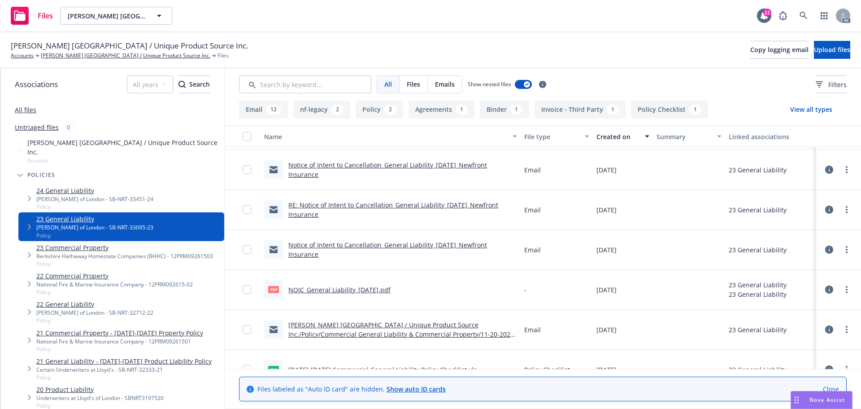
drag, startPoint x: 119, startPoint y: 170, endPoint x: 100, endPoint y: 177, distance: 19.9
click at [111, 174] on div "Policies" at bounding box center [116, 175] width 215 height 18
click at [100, 186] on link "24 General Liability" at bounding box center [94, 190] width 117 height 9
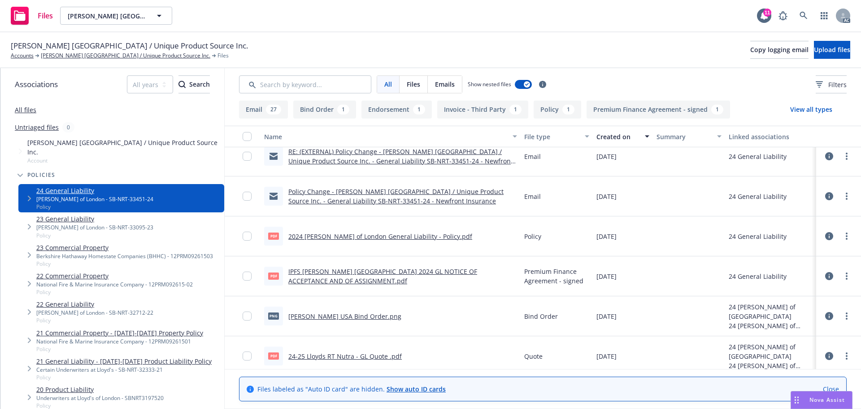
scroll to position [1084, 0]
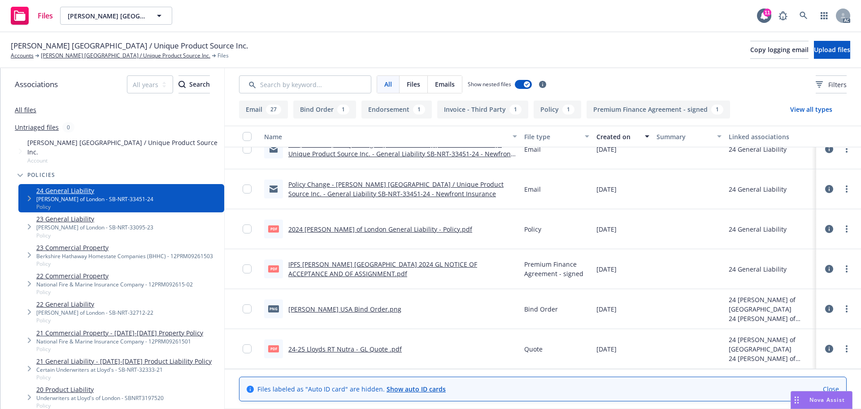
click at [357, 346] on link "24-25 Lloyds RT Nutra - GL Quote .pdf" at bounding box center [344, 348] width 113 height 9
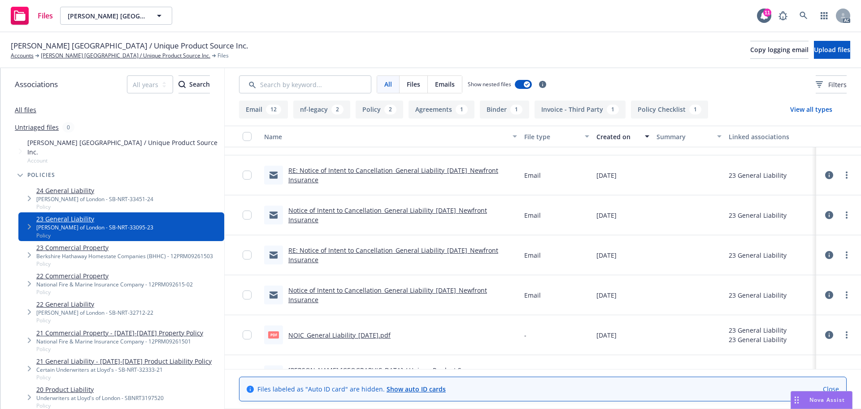
scroll to position [167, 0]
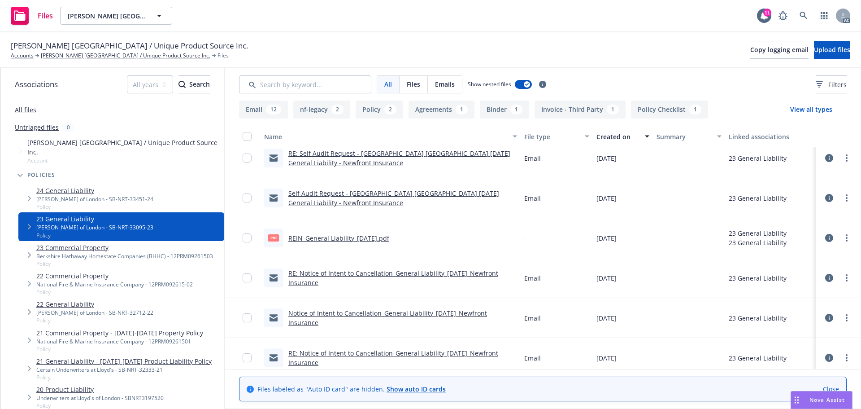
click at [811, 110] on button "View all types" at bounding box center [811, 109] width 71 height 18
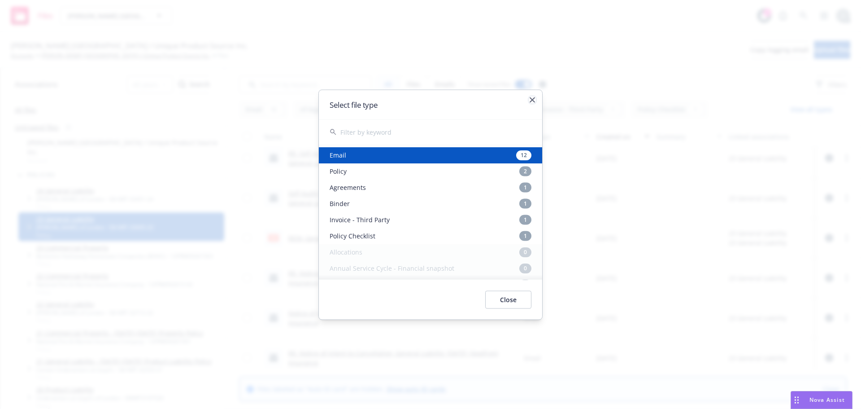
click at [531, 101] on icon "button" at bounding box center [532, 99] width 5 height 5
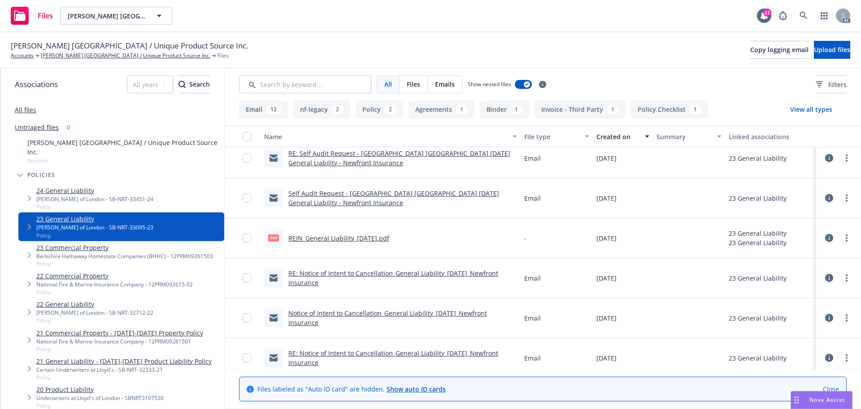
click at [64, 299] on link "22 General Liability" at bounding box center [94, 303] width 117 height 9
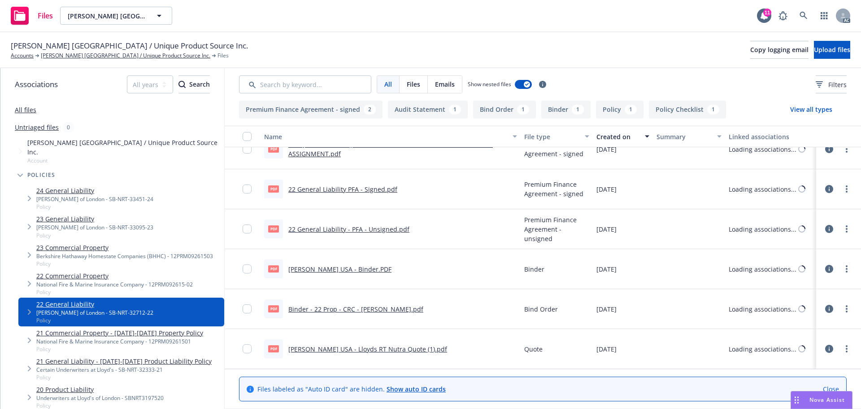
scroll to position [75, 0]
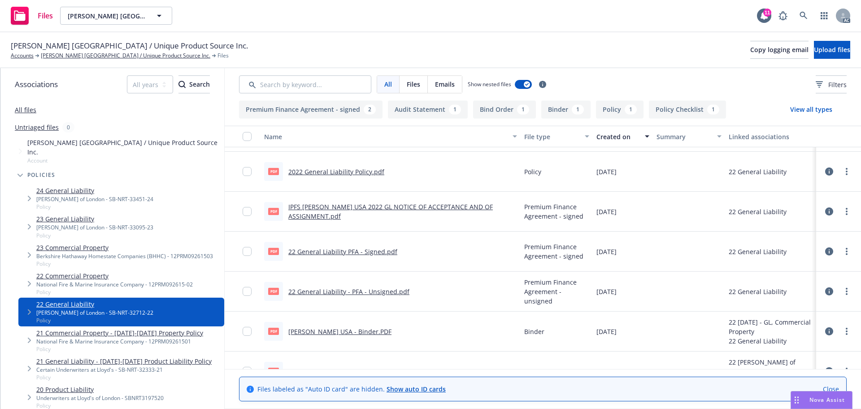
click at [321, 169] on link "2022 General Liability Policy.pdf" at bounding box center [336, 171] width 96 height 9
click at [808, 109] on button "View all types" at bounding box center [811, 109] width 71 height 18
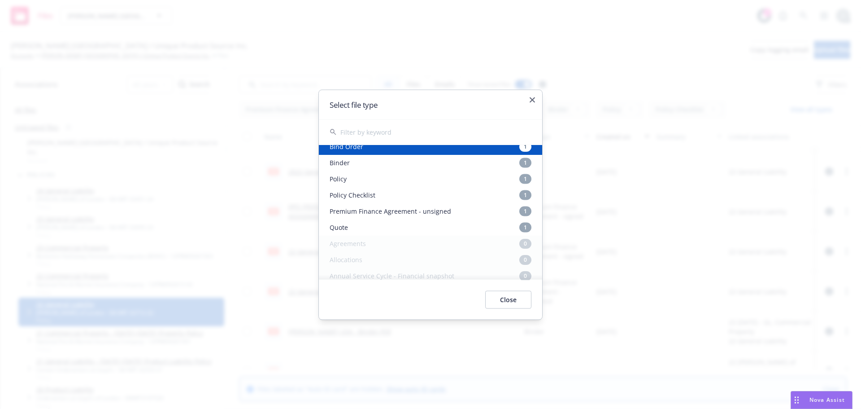
scroll to position [45, 0]
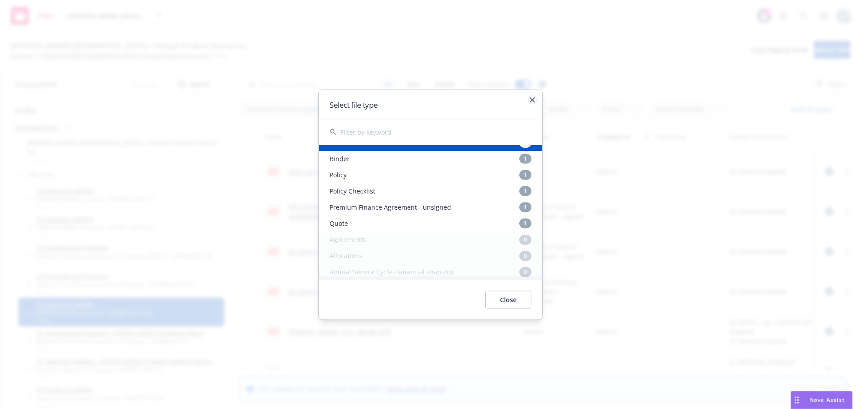
click at [530, 98] on icon "button" at bounding box center [532, 99] width 5 height 5
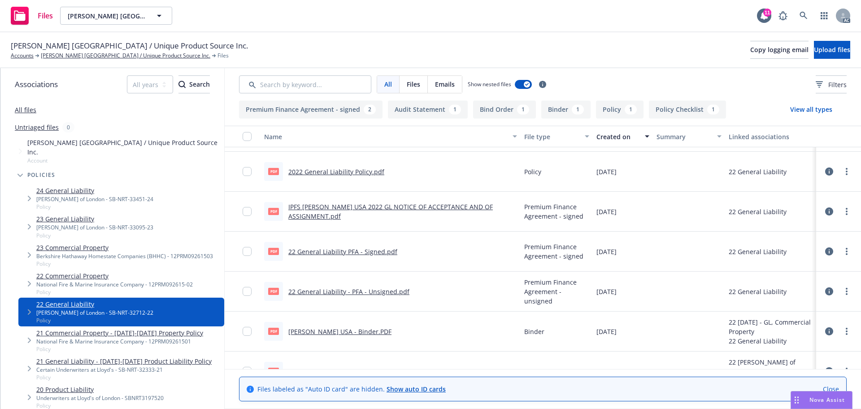
click at [133, 356] on link "21 General Liability - [DATE]-[DATE] Product Liability Policy" at bounding box center [123, 360] width 175 height 9
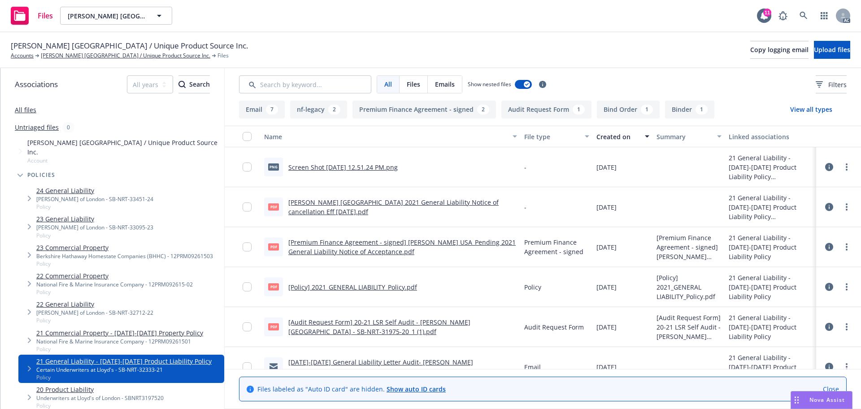
click at [818, 112] on button "View all types" at bounding box center [811, 109] width 71 height 18
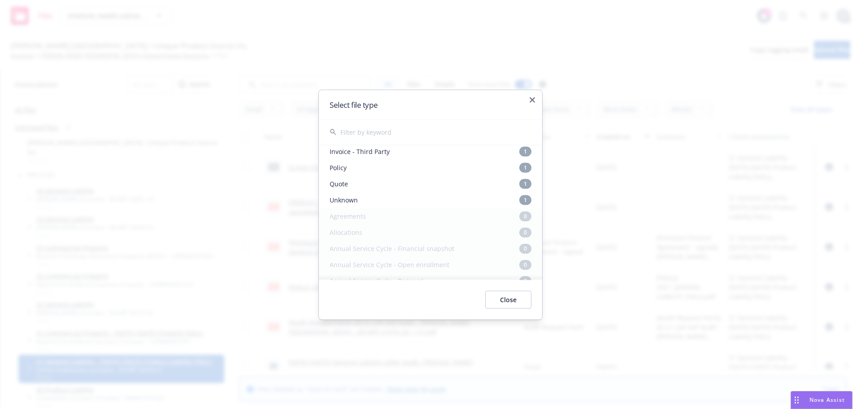
scroll to position [90, 0]
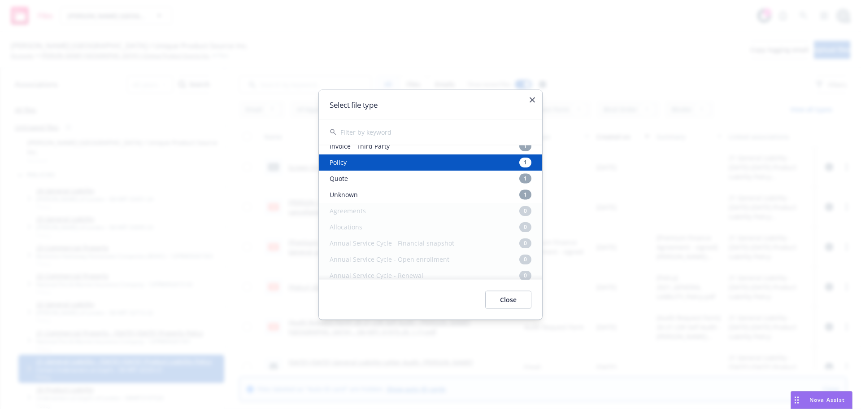
click at [393, 168] on div "Policy 1" at bounding box center [430, 162] width 223 height 16
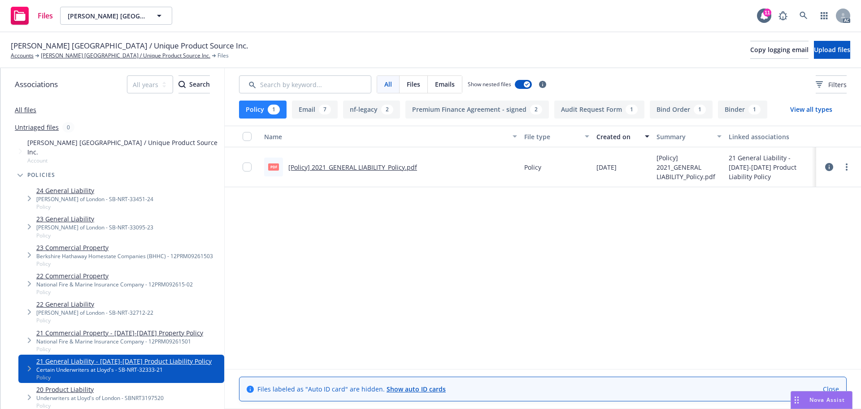
click at [387, 167] on link "[Policy] 2021_GENERAL LIABILITY_Policy.pdf" at bounding box center [352, 167] width 129 height 9
click at [808, 105] on button "View all types" at bounding box center [811, 109] width 71 height 18
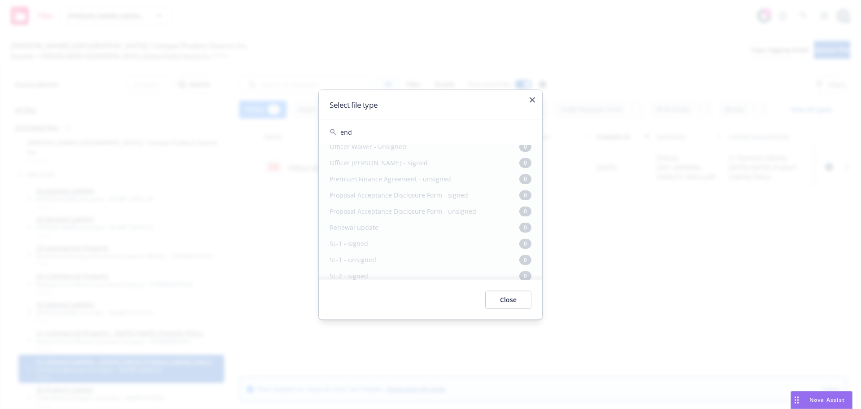
scroll to position [330, 0]
type input "end"
click at [526, 99] on div "Select file type" at bounding box center [430, 104] width 223 height 29
click at [531, 98] on icon "button" at bounding box center [532, 99] width 5 height 5
